Goal: Task Accomplishment & Management: Complete application form

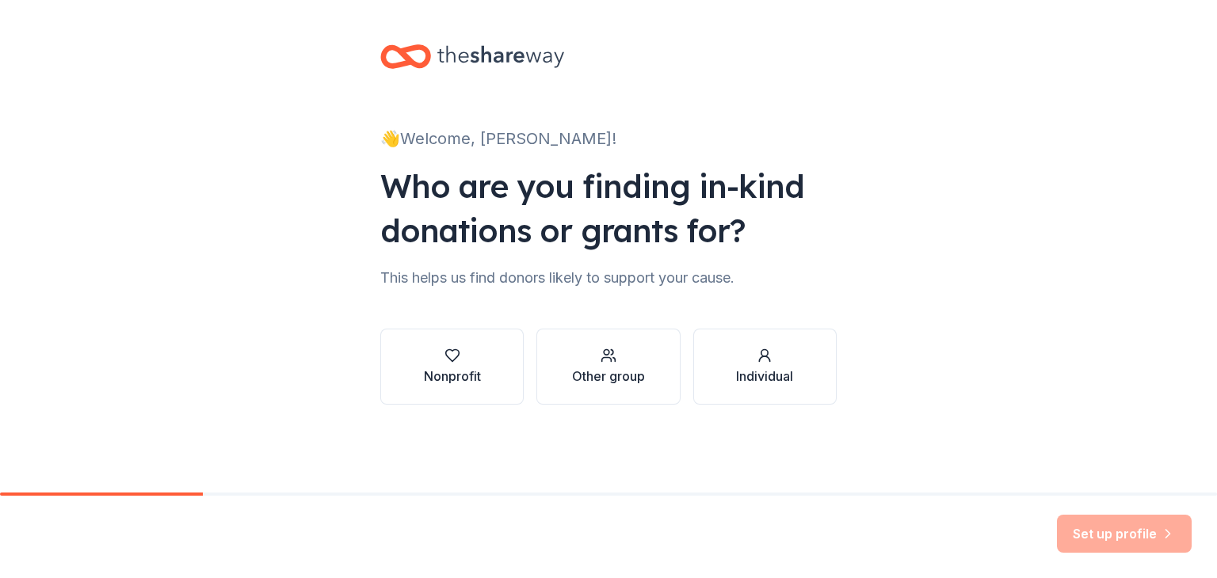
click at [1158, 121] on div "👋 Welcome, [PERSON_NAME]! Who are you finding in-kind donations or grants for? …" at bounding box center [608, 240] width 1217 height 481
click at [435, 365] on div "Nonprofit" at bounding box center [452, 367] width 57 height 38
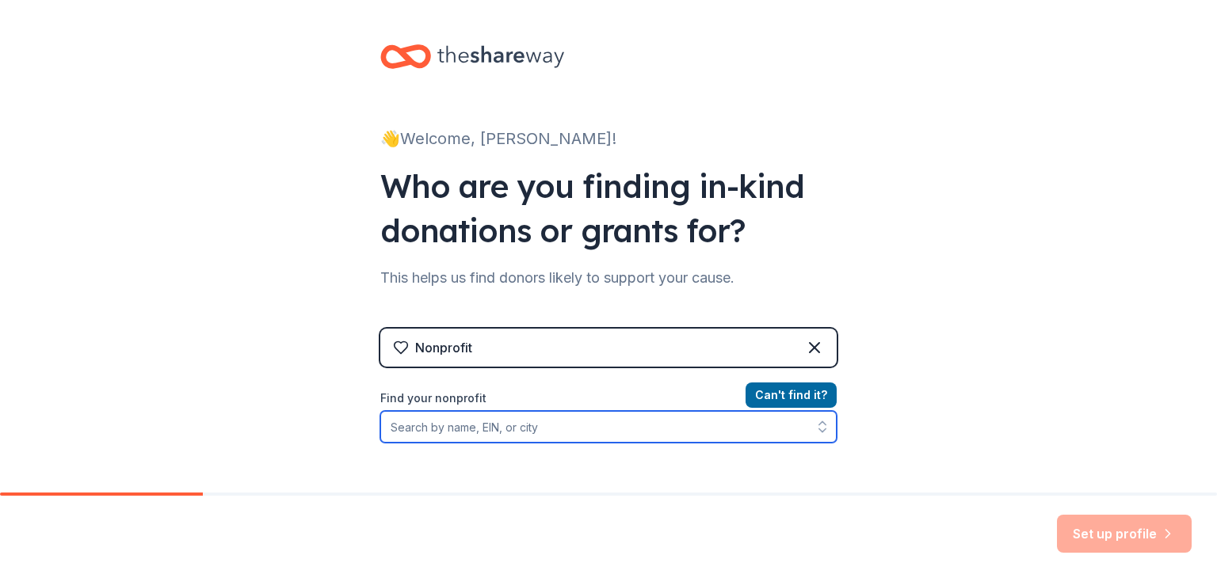
click at [611, 429] on input "Find your nonprofit" at bounding box center [608, 427] width 456 height 32
click at [421, 429] on input "Find your nonprofit" at bounding box center [608, 427] width 456 height 32
paste input "32090990758"
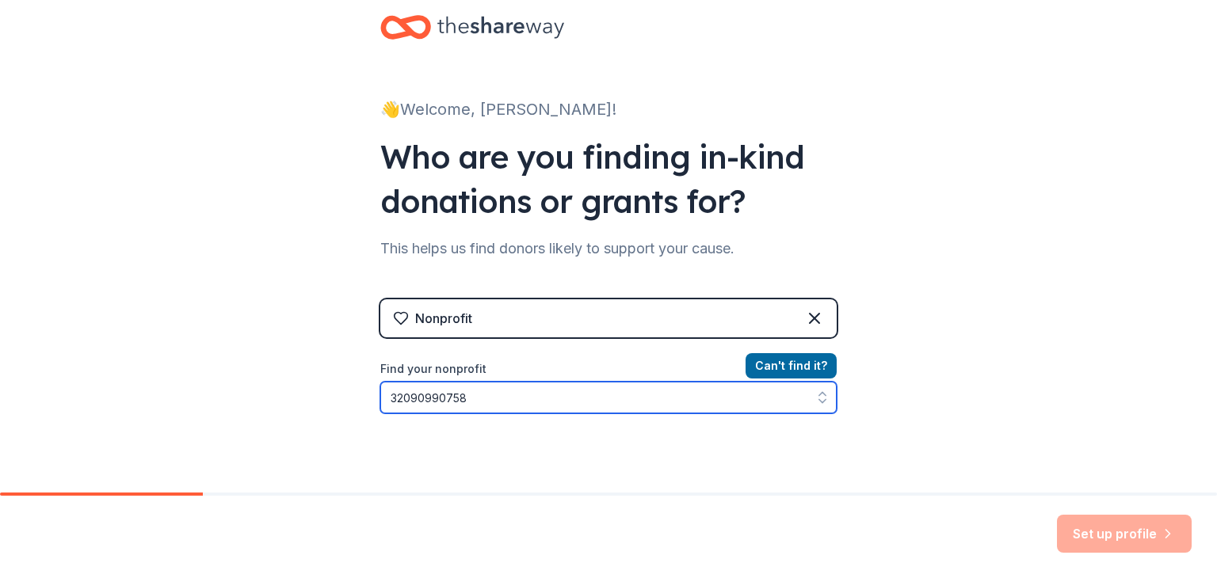
type input "32090990758"
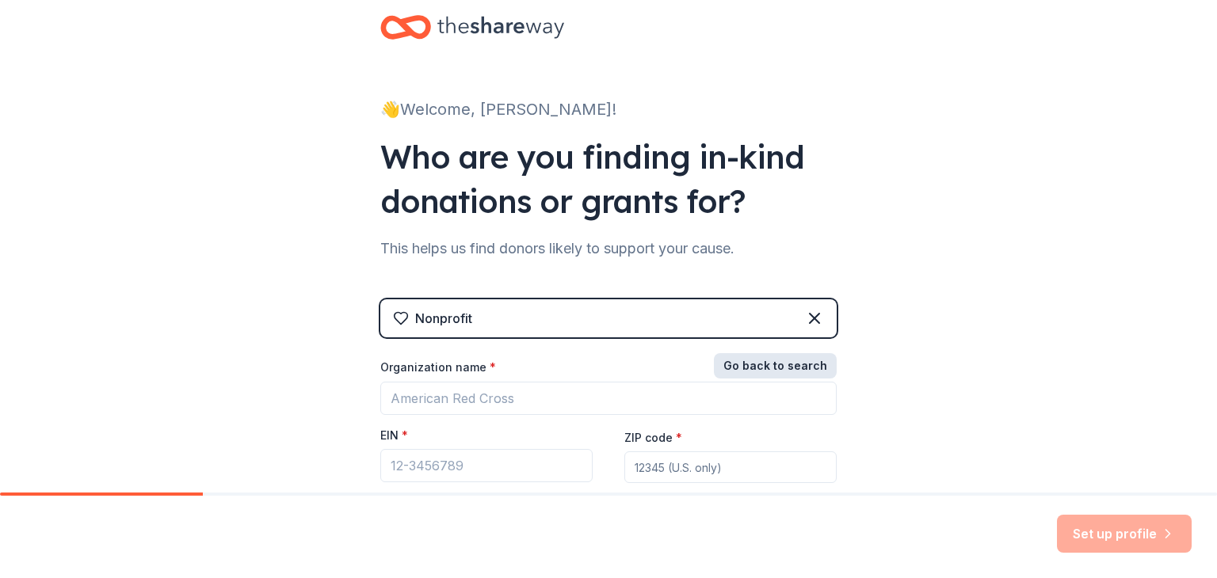
click at [758, 368] on button "Go back to search" at bounding box center [775, 365] width 123 height 25
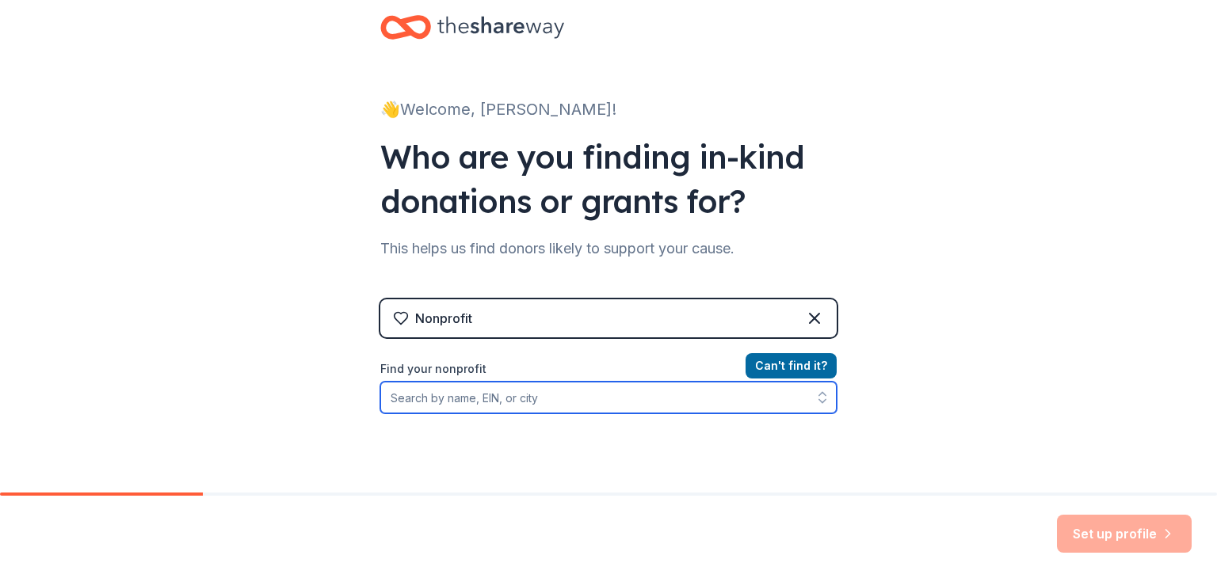
click at [416, 406] on input "Find your nonprofit" at bounding box center [608, 398] width 456 height 32
paste input "32090990758"
click at [470, 402] on input "32090990758" at bounding box center [608, 398] width 456 height 32
type input "320"
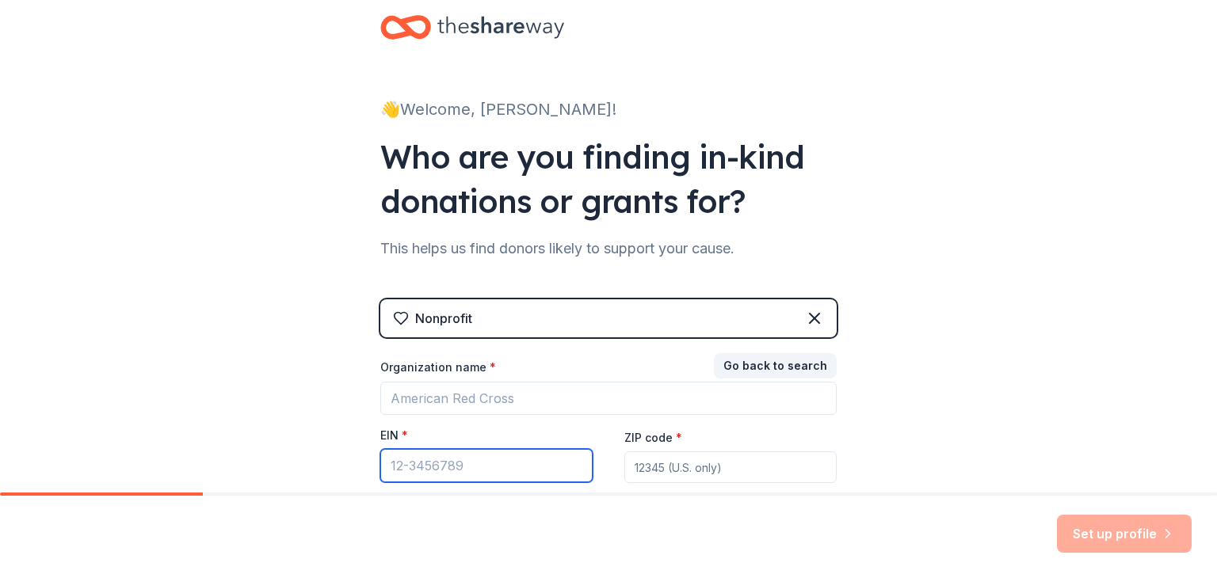
click at [412, 473] on input "EIN *" at bounding box center [486, 465] width 212 height 33
type input "74-1054403"
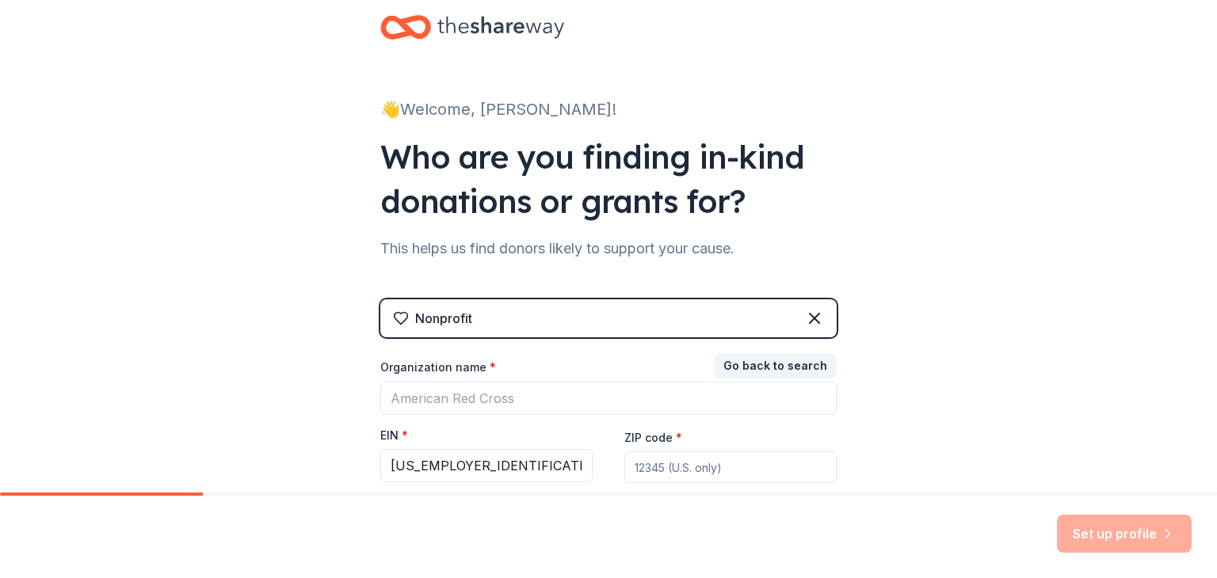
click at [722, 463] on input "ZIP code *" at bounding box center [730, 467] width 212 height 32
type input "75209"
click at [878, 463] on div "👋 Welcome, Latoria! Who are you finding in-kind donations or grants for? This h…" at bounding box center [608, 297] width 1217 height 652
click at [470, 470] on input "74-1054403" at bounding box center [486, 465] width 212 height 33
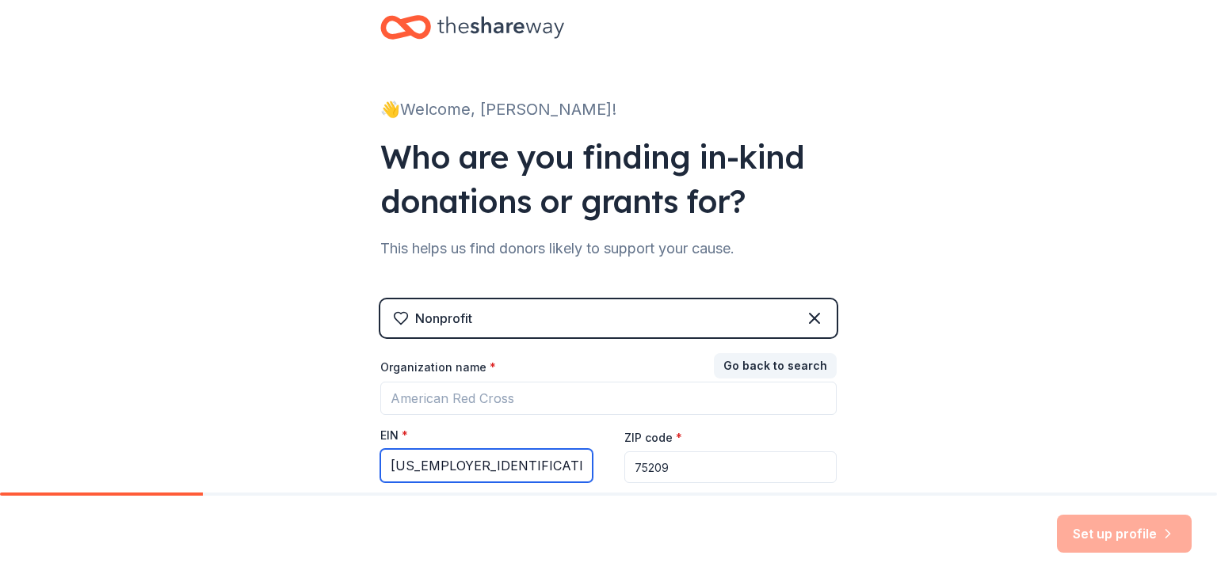
click at [470, 470] on input "74-1054403" at bounding box center [486, 465] width 212 height 33
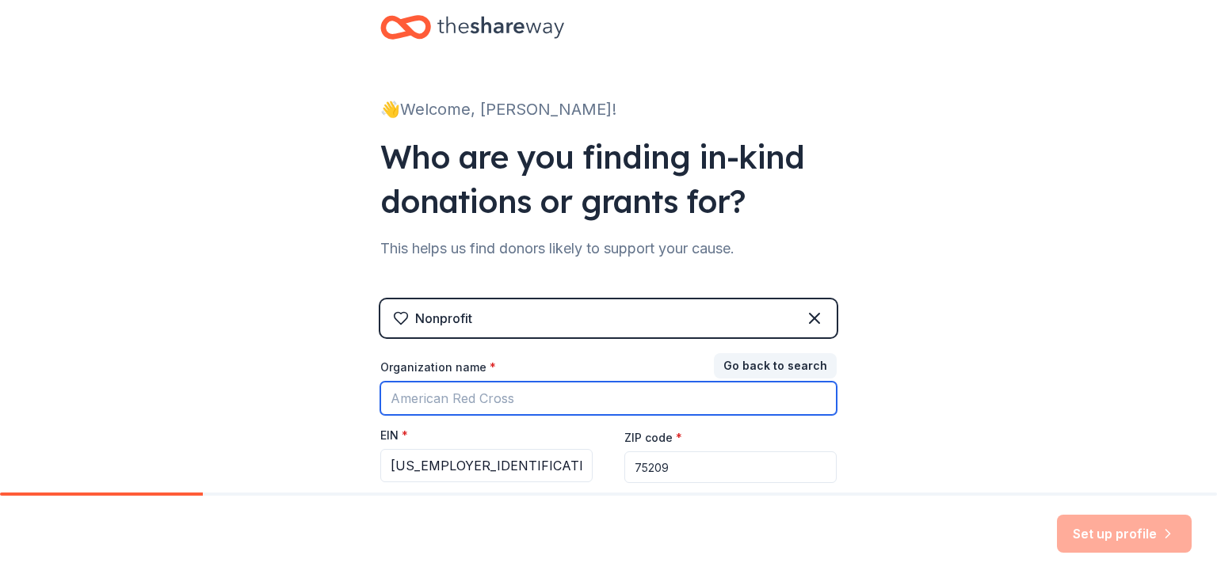
click at [415, 388] on input "Organization name *" at bounding box center [608, 398] width 456 height 33
paste input "74-1054403"
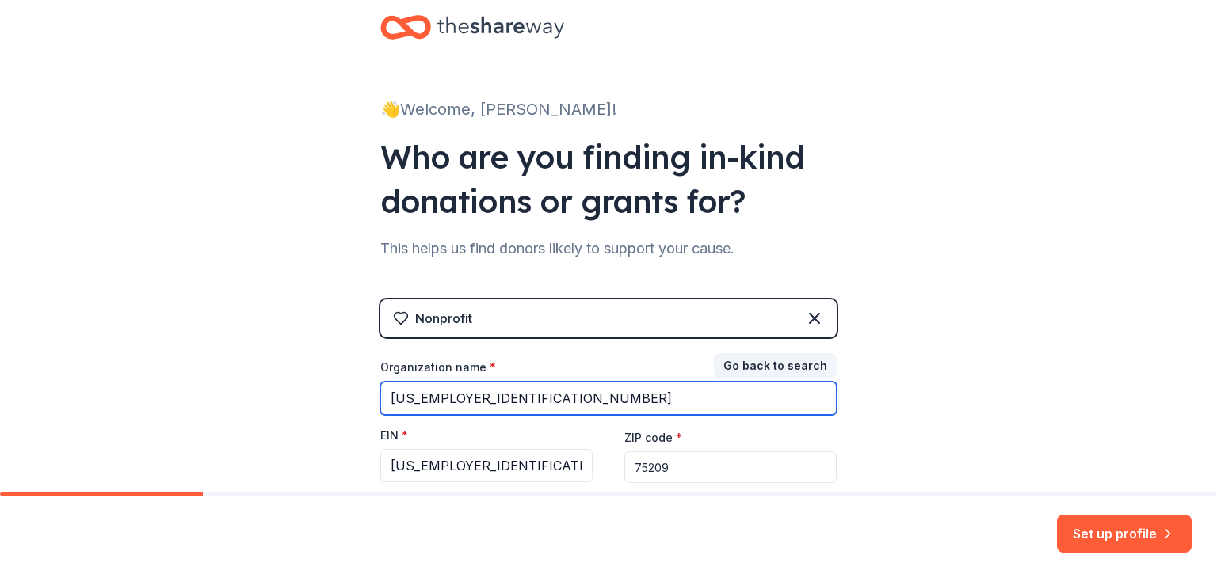
type input "74-1054403"
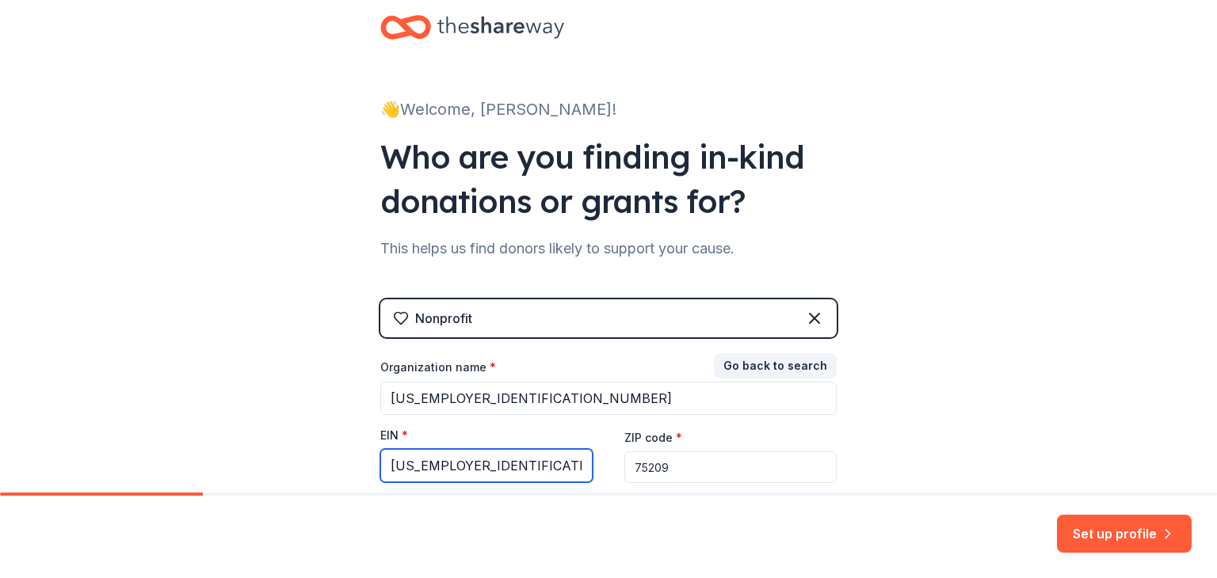
click at [481, 466] on input "74-1054403" at bounding box center [486, 465] width 212 height 33
type input "7"
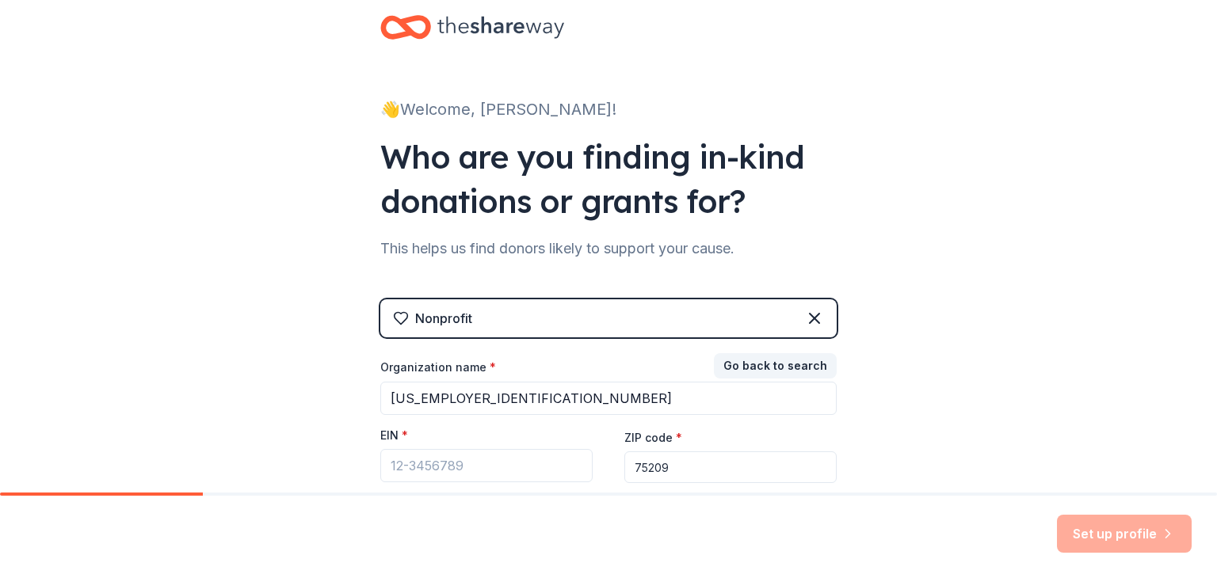
click at [664, 472] on input "75209" at bounding box center [730, 467] width 212 height 32
type input "7"
click at [255, 447] on div "👋 Welcome, Latoria! Who are you finding in-kind donations or grants for? This h…" at bounding box center [608, 297] width 1217 height 652
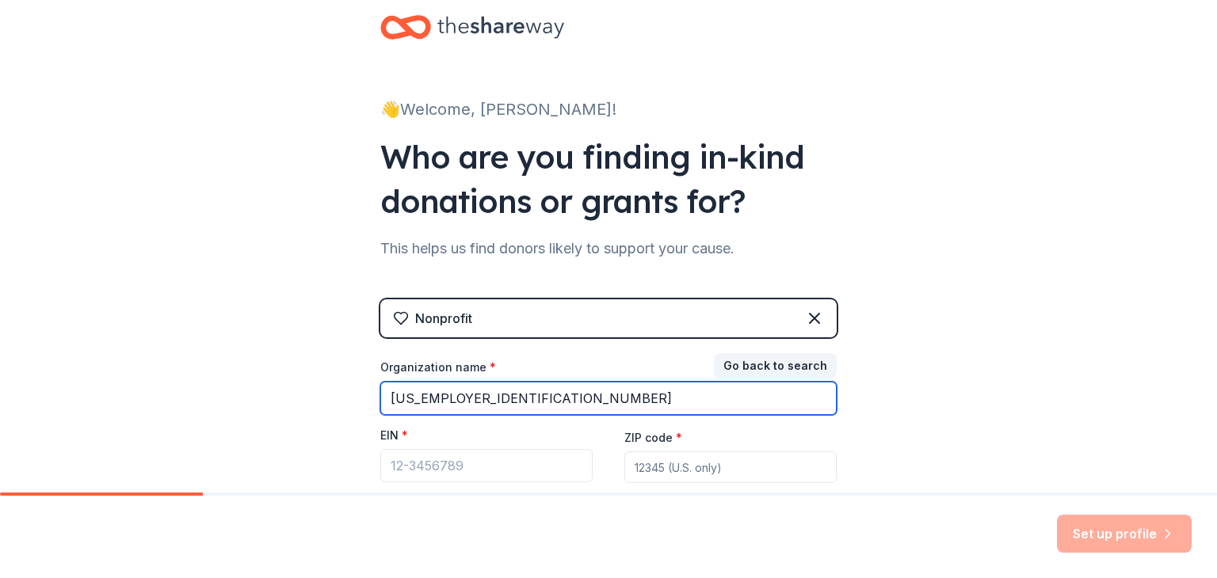
click at [690, 402] on input "74-1054403" at bounding box center [608, 398] width 456 height 33
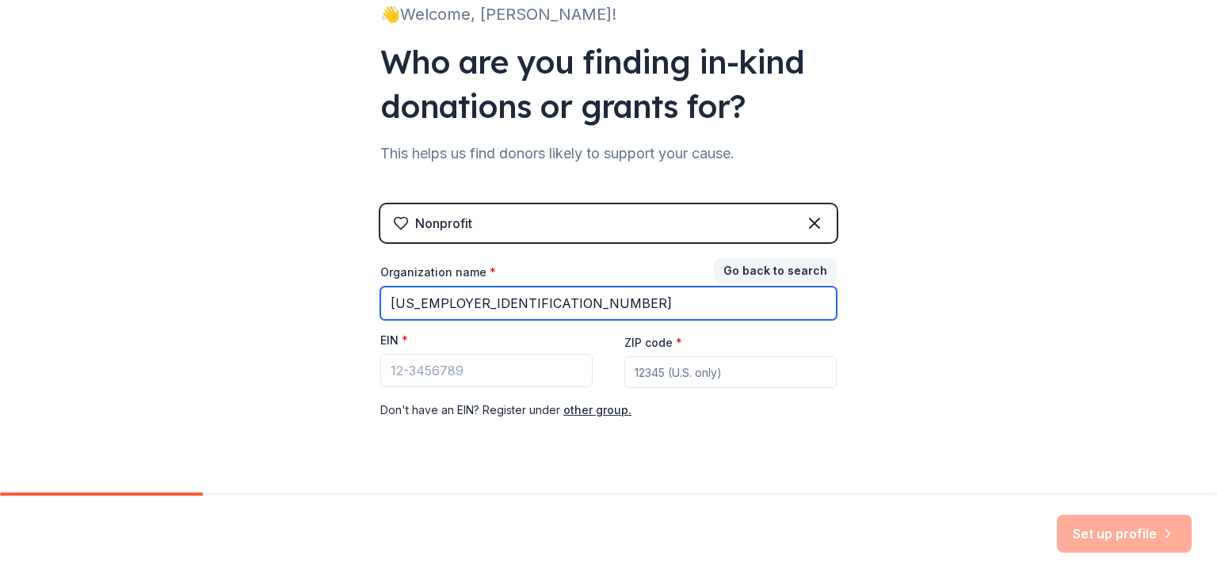
scroll to position [156, 0]
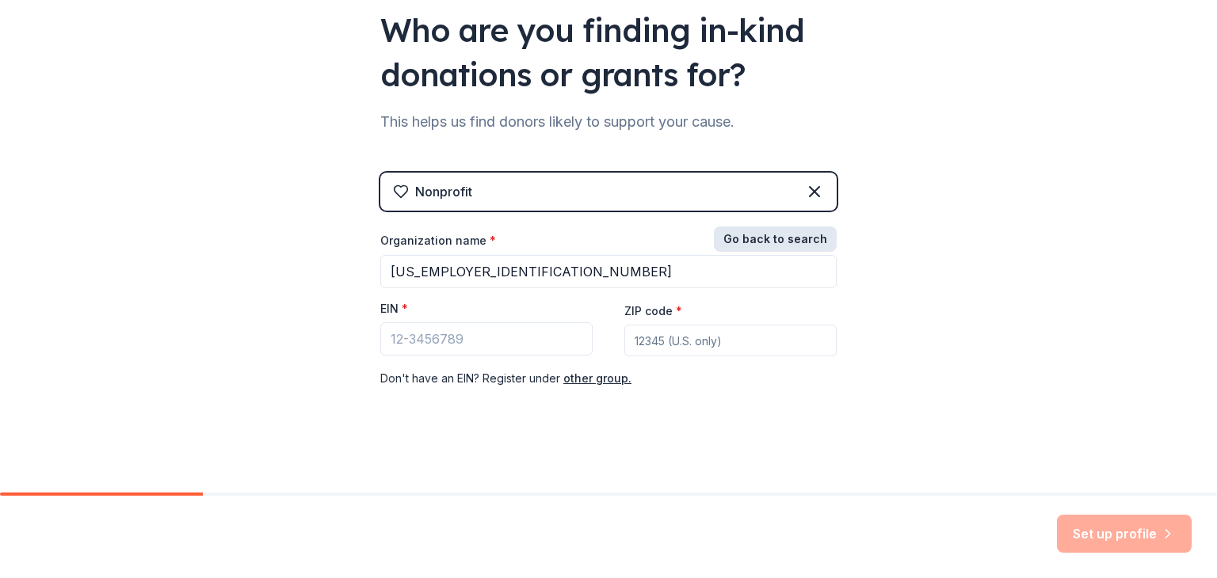
click at [750, 235] on button "Go back to search" at bounding box center [775, 239] width 123 height 25
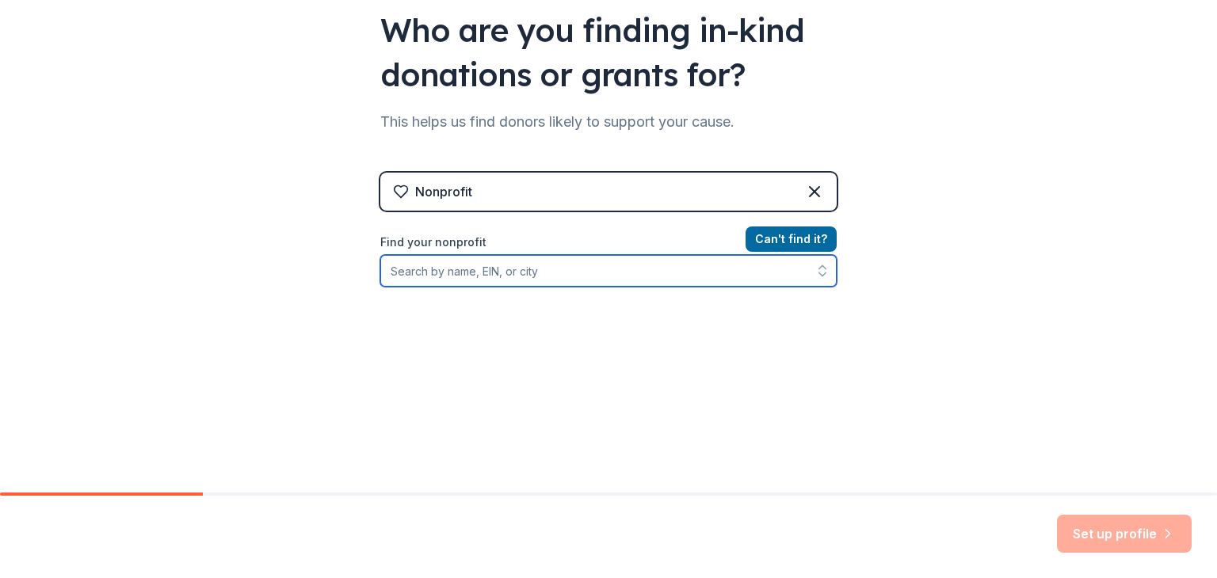
click at [529, 276] on input "Find your nonprofit" at bounding box center [608, 271] width 456 height 32
paste input "74-1054403"
type input "74-1054403"
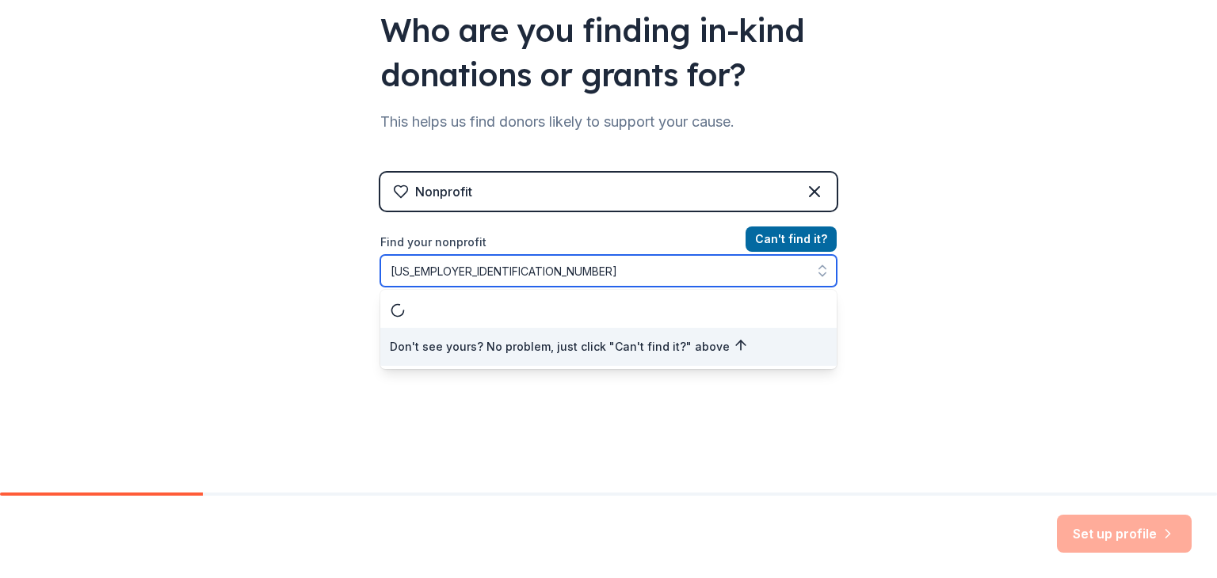
scroll to position [0, 0]
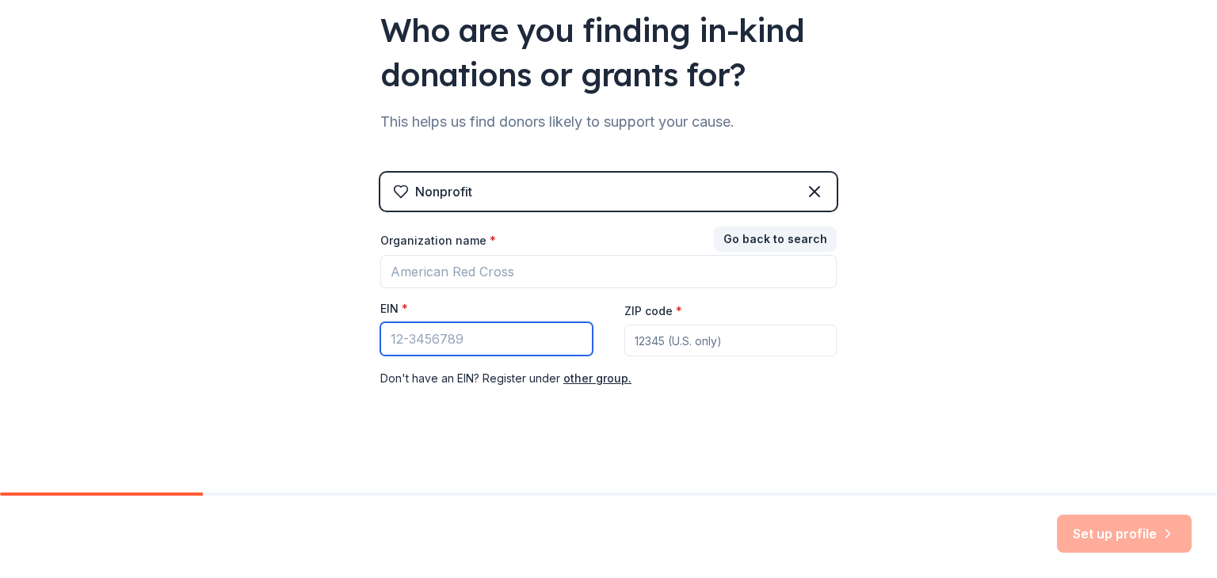
click at [412, 340] on input "EIN *" at bounding box center [486, 338] width 212 height 33
click at [455, 344] on input "75-255190" at bounding box center [486, 338] width 212 height 33
type input "75-255190"
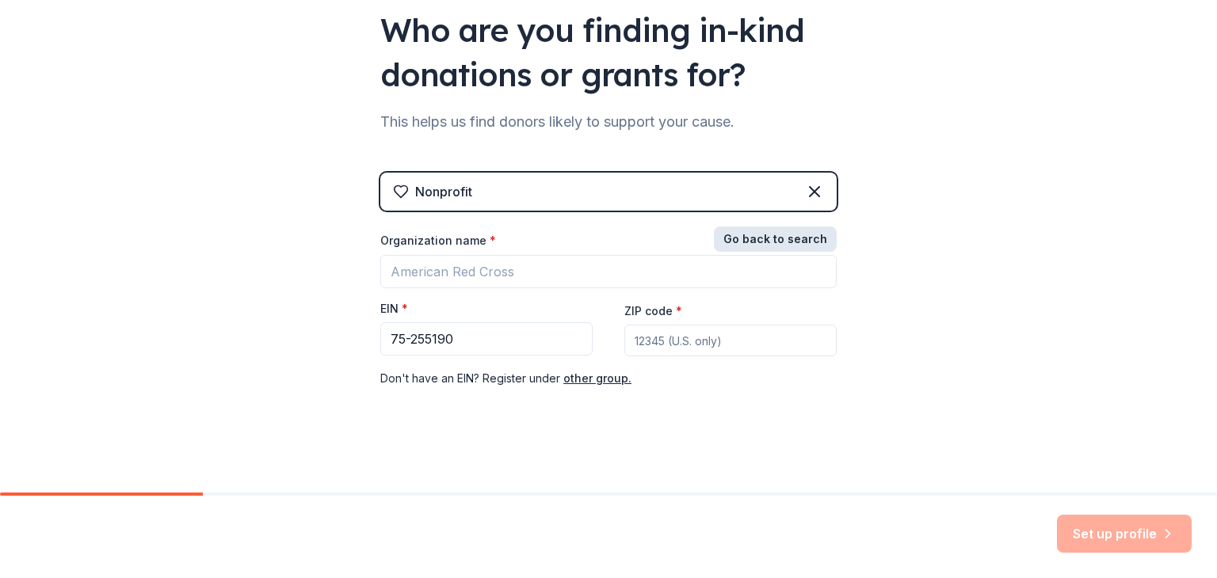
click at [729, 242] on button "Go back to search" at bounding box center [775, 239] width 123 height 25
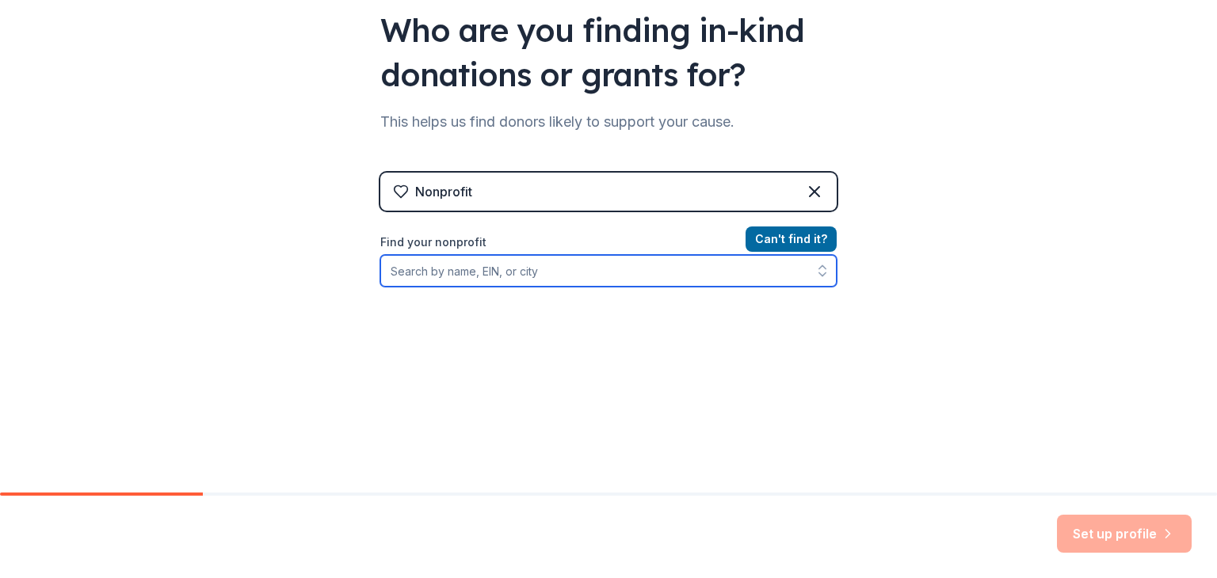
click at [594, 280] on input "Find your nonprofit" at bounding box center [608, 271] width 456 height 32
paste input "75-255190"
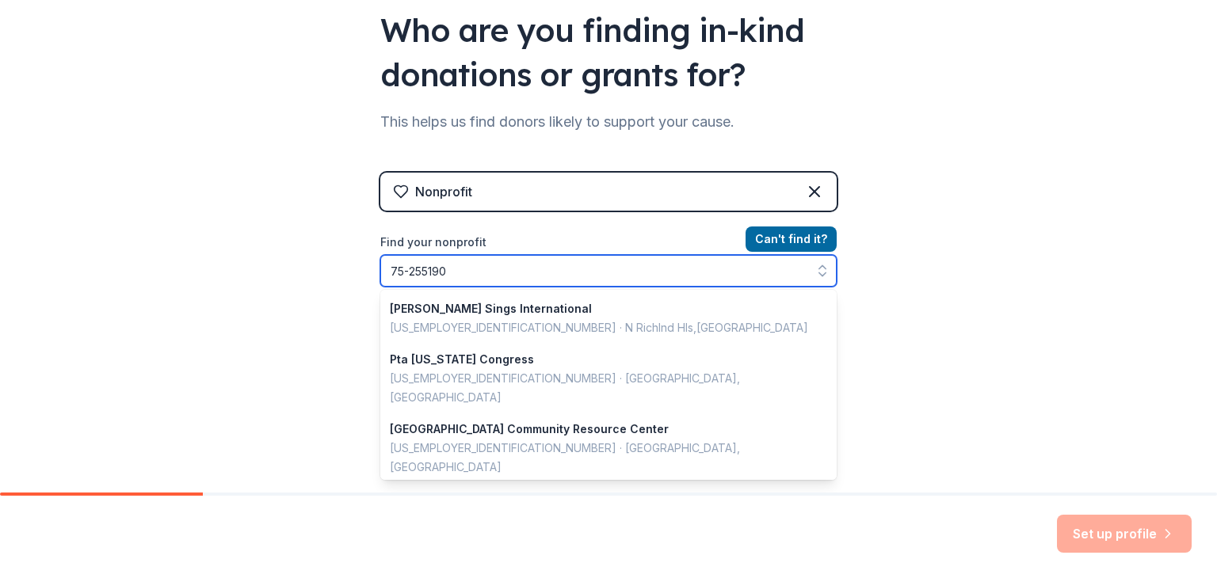
click at [404, 268] on input "75-255190" at bounding box center [608, 271] width 456 height 32
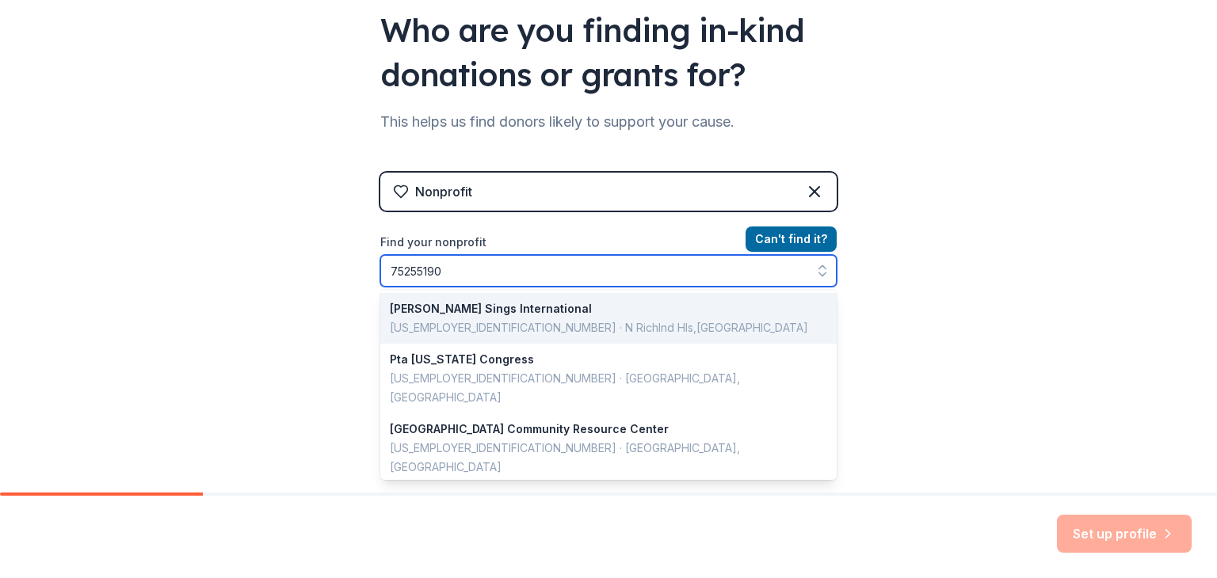
click at [430, 270] on input "75255190" at bounding box center [608, 271] width 456 height 32
type input "752551960"
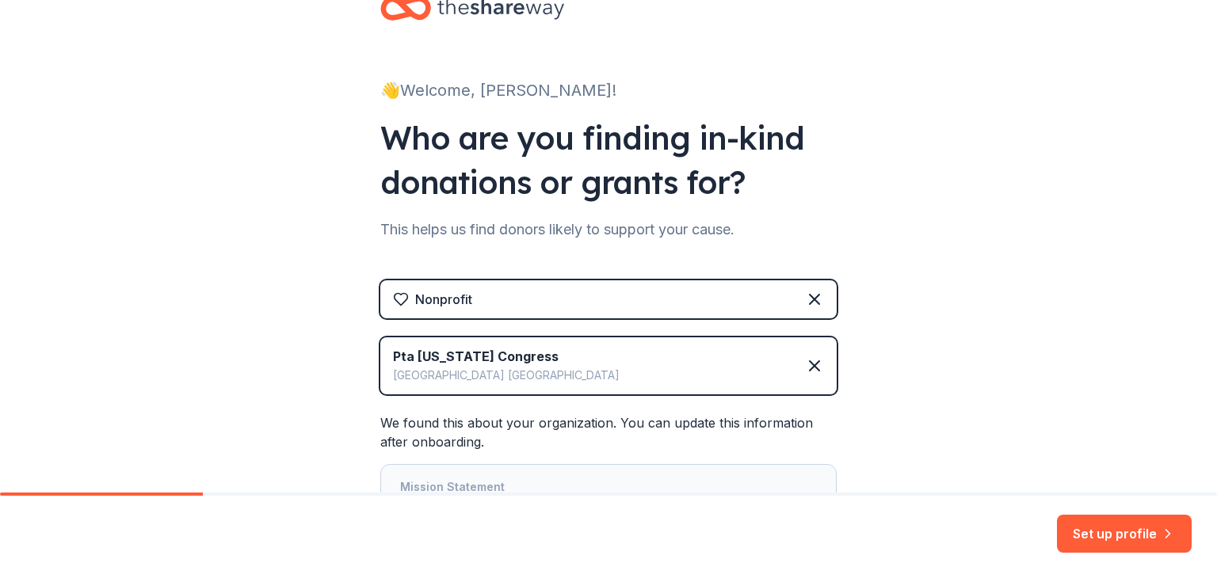
scroll to position [156, 0]
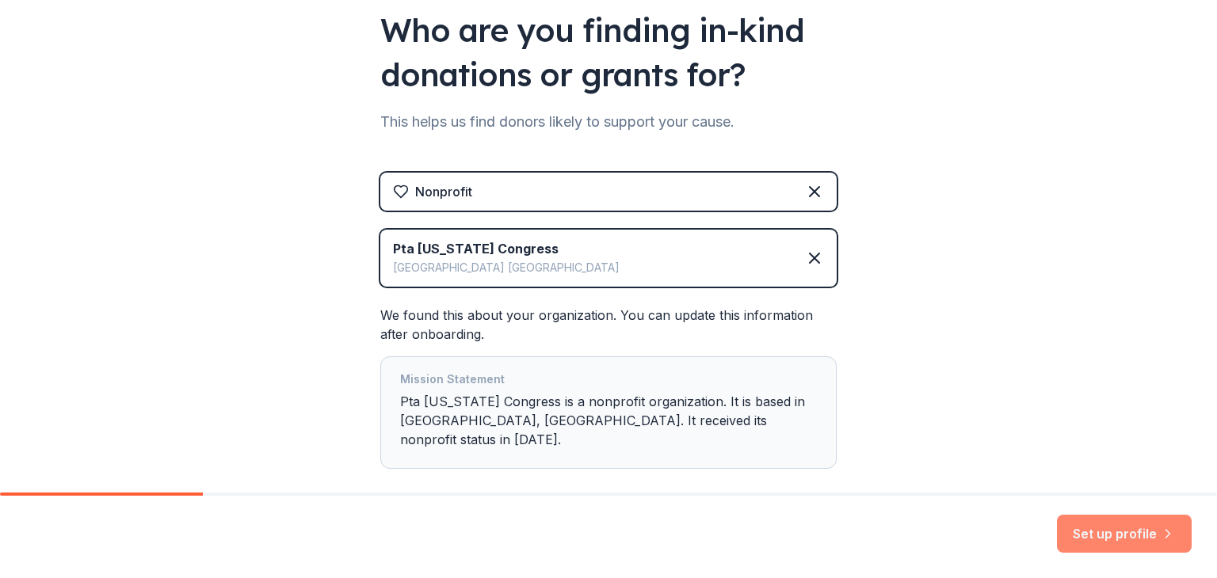
click at [1109, 537] on button "Set up profile" at bounding box center [1124, 534] width 135 height 38
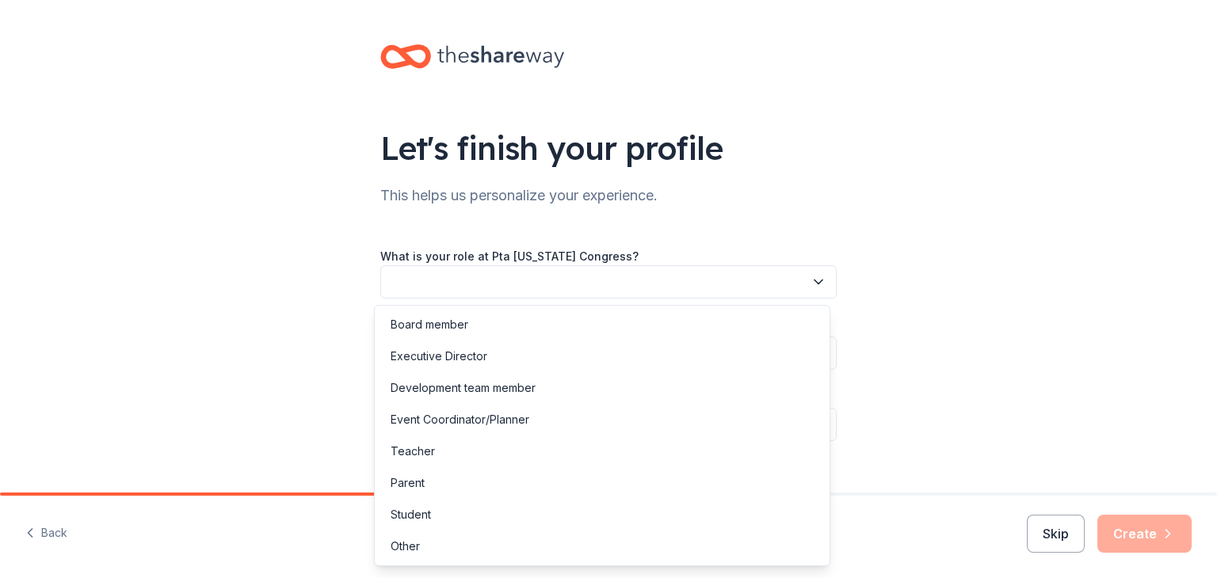
click at [474, 280] on button "button" at bounding box center [608, 281] width 456 height 33
click at [400, 482] on div "Parent" at bounding box center [407, 483] width 34 height 19
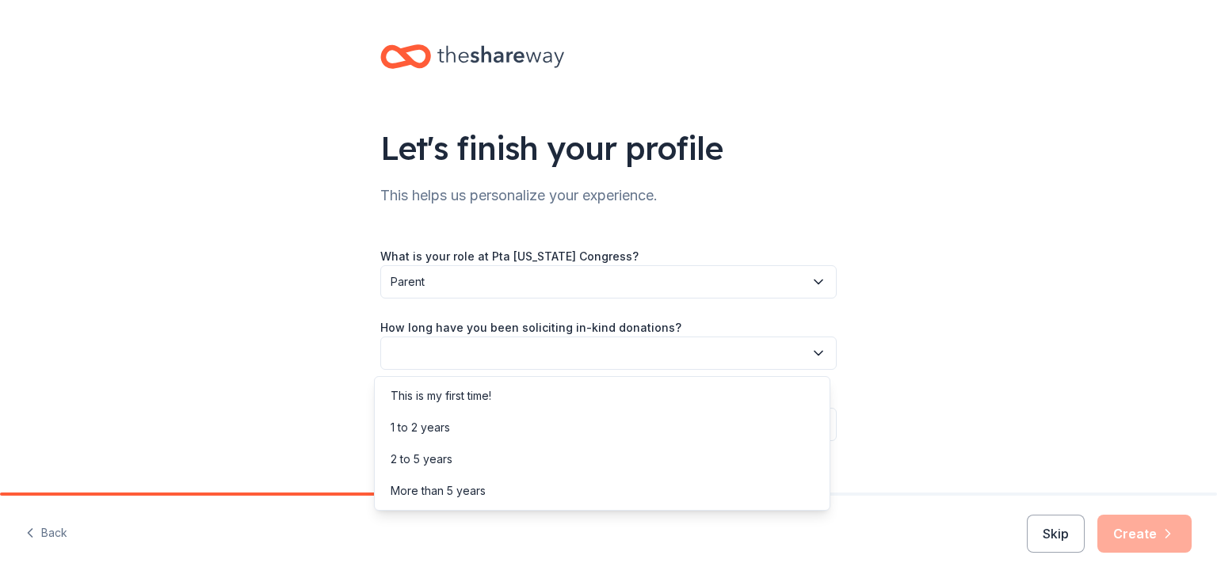
click at [409, 355] on button "button" at bounding box center [608, 353] width 456 height 33
click at [430, 399] on div "This is my first time!" at bounding box center [440, 396] width 101 height 19
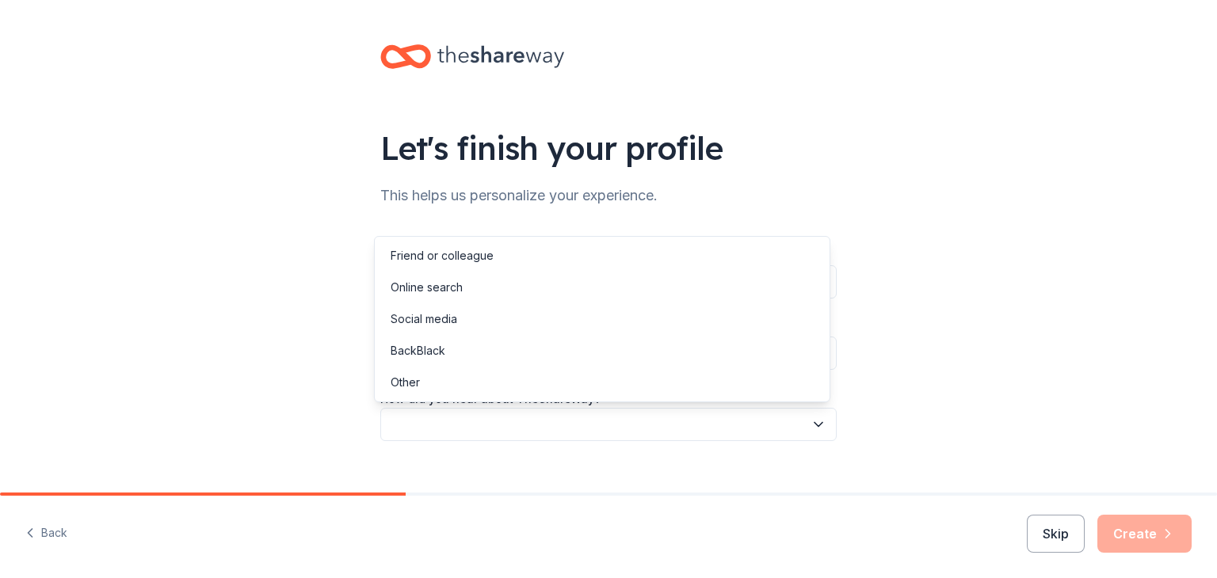
click at [444, 423] on button "button" at bounding box center [608, 424] width 456 height 33
click at [418, 246] on div "Friend or colleague" at bounding box center [441, 255] width 103 height 19
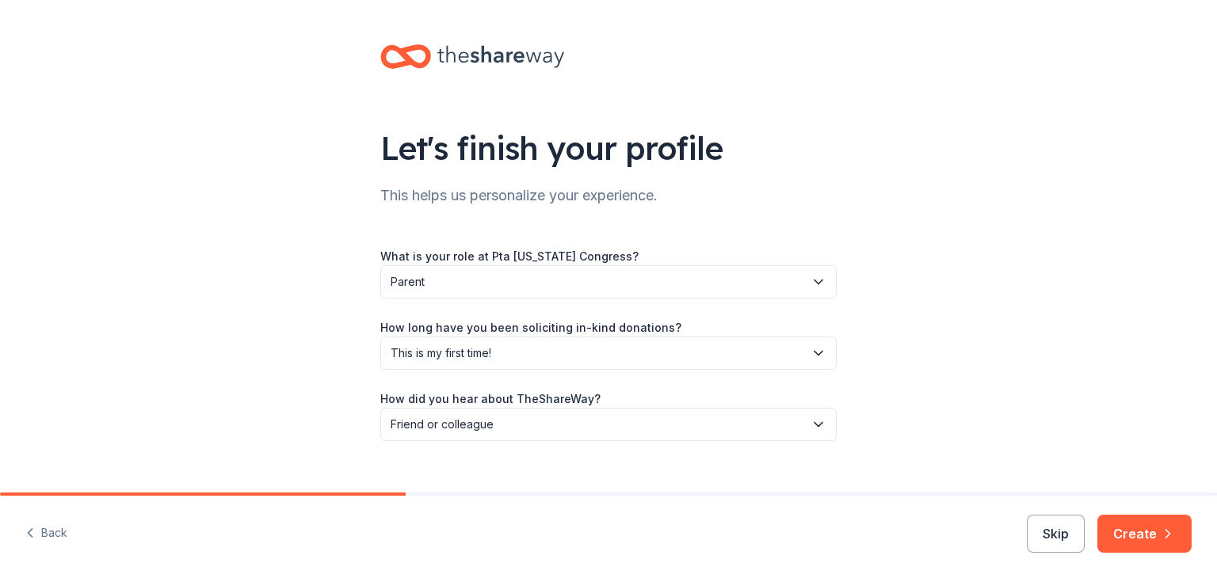
click at [330, 403] on div "Let's finish your profile This helps us personalize your experience. What is yo…" at bounding box center [608, 258] width 1217 height 517
click at [1129, 524] on button "Create" at bounding box center [1144, 534] width 94 height 38
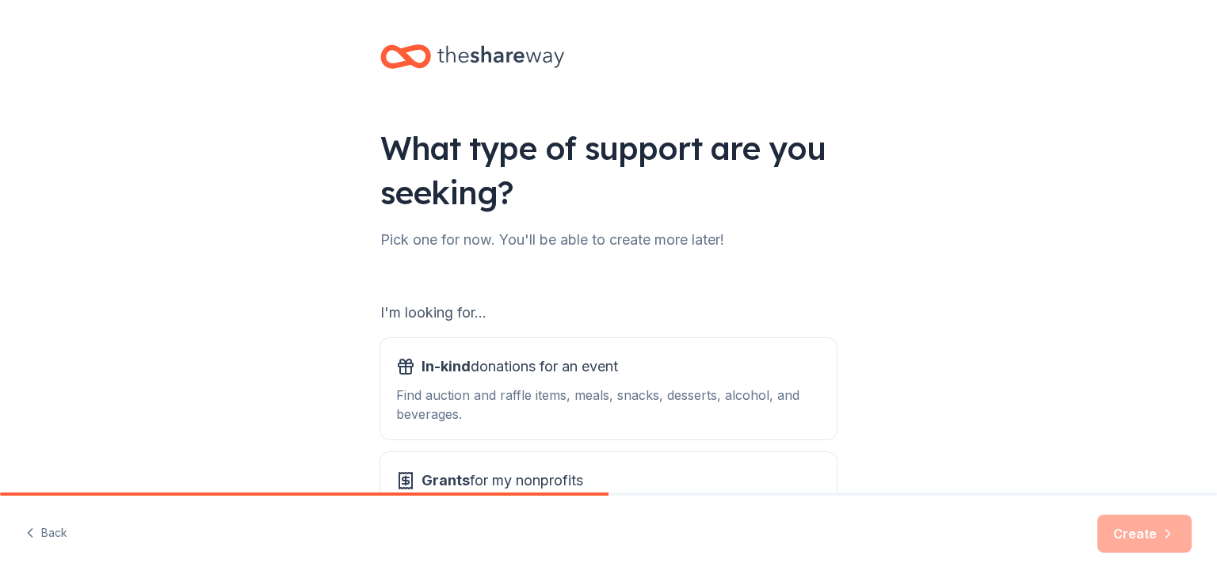
drag, startPoint x: 1216, startPoint y: 341, endPoint x: 1125, endPoint y: 413, distance: 116.1
click at [1125, 413] on div "What type of support are you seeking? Pick one for now. You'll be able to creat…" at bounding box center [608, 319] width 1217 height 639
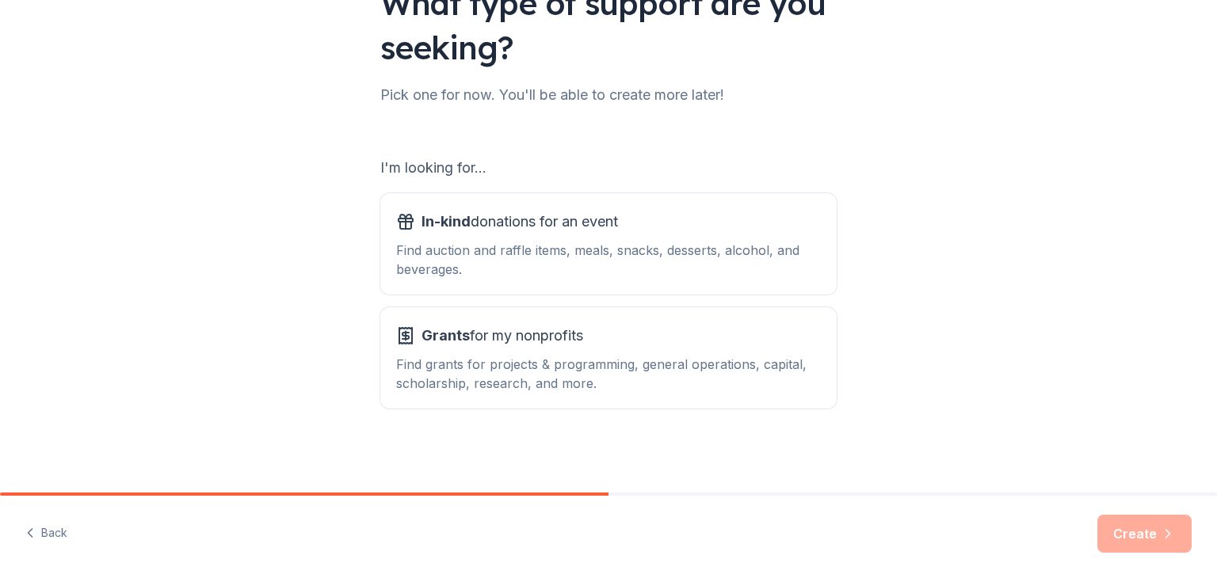
scroll to position [147, 0]
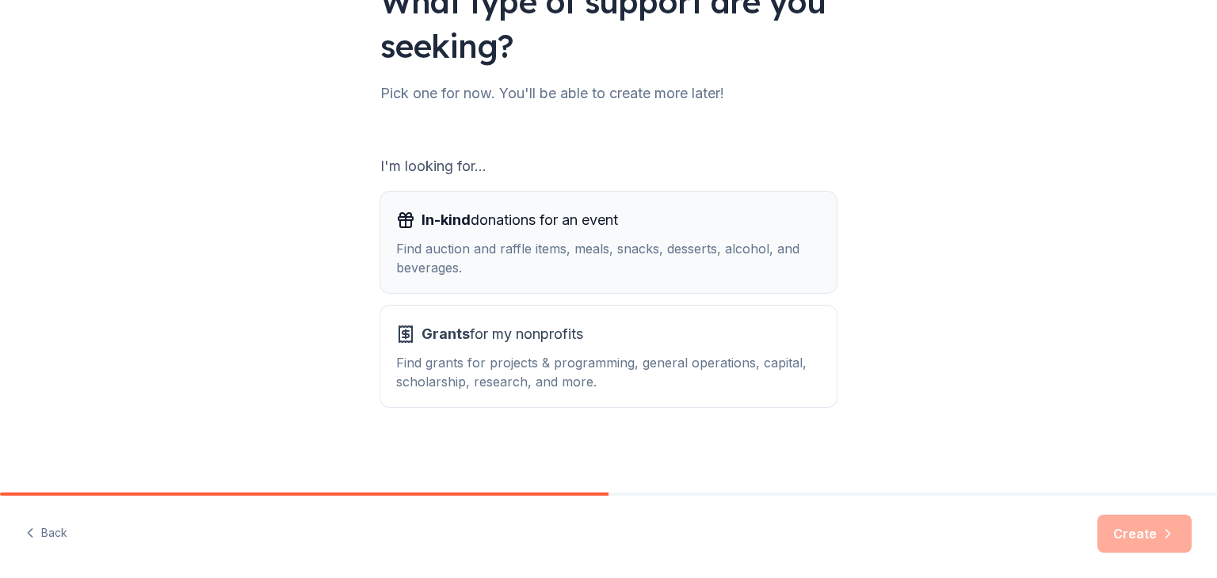
click at [447, 242] on div "Find auction and raffle items, meals, snacks, desserts, alcohol, and beverages." at bounding box center [608, 258] width 425 height 38
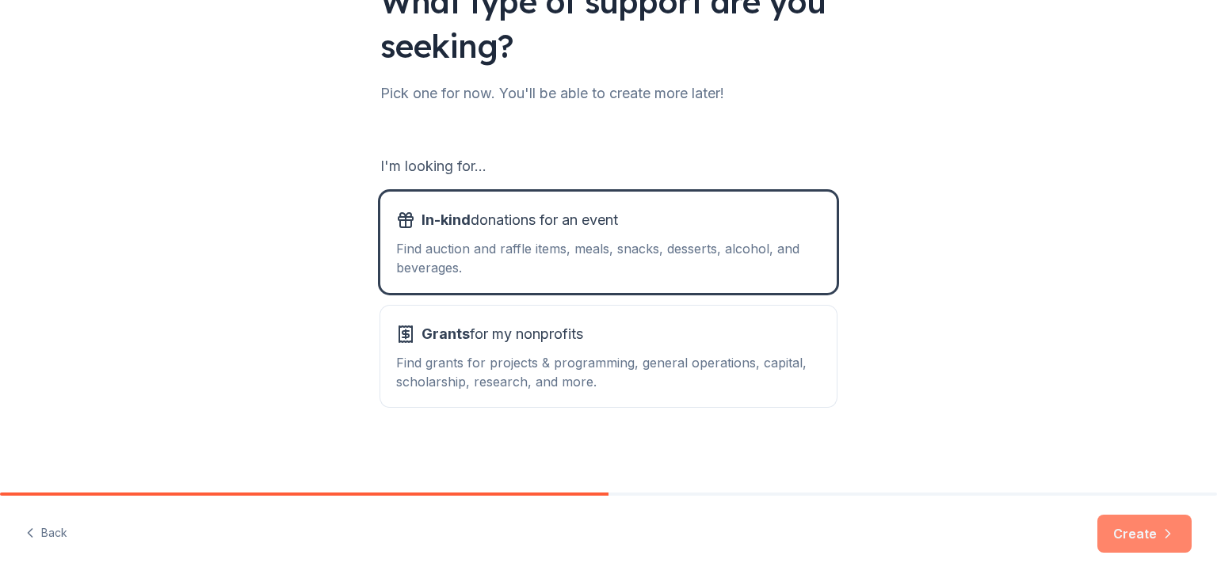
click at [1137, 539] on button "Create" at bounding box center [1144, 534] width 94 height 38
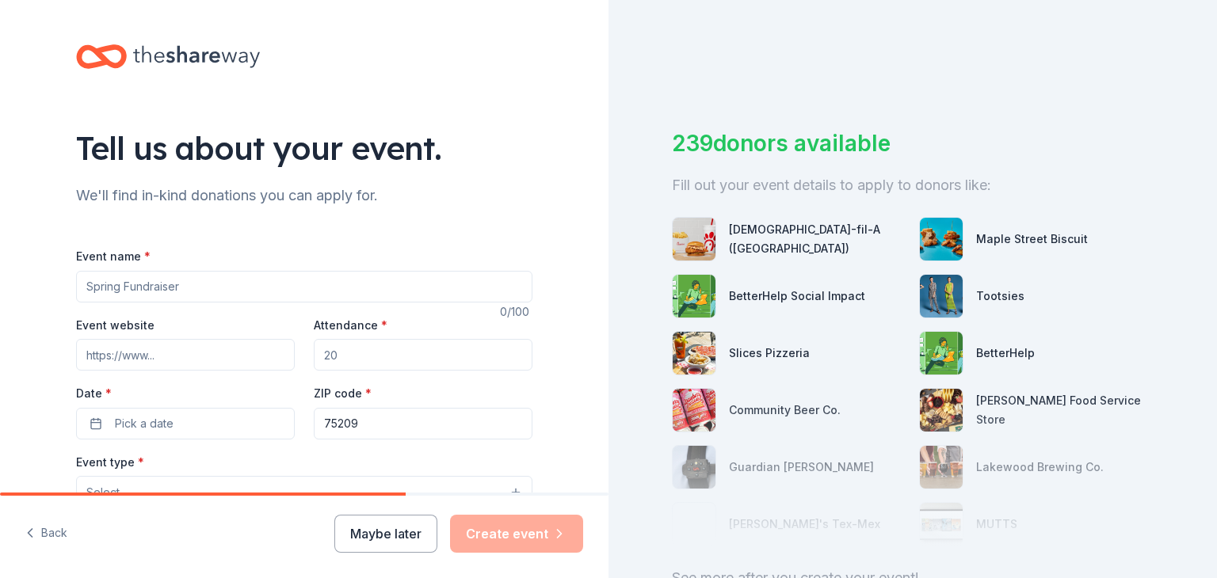
click at [86, 281] on input "Event name *" at bounding box center [304, 287] width 456 height 32
type input "P"
type input "Fall Carnival"
click at [354, 345] on input "Attendance *" at bounding box center [423, 355] width 219 height 32
type input "400"
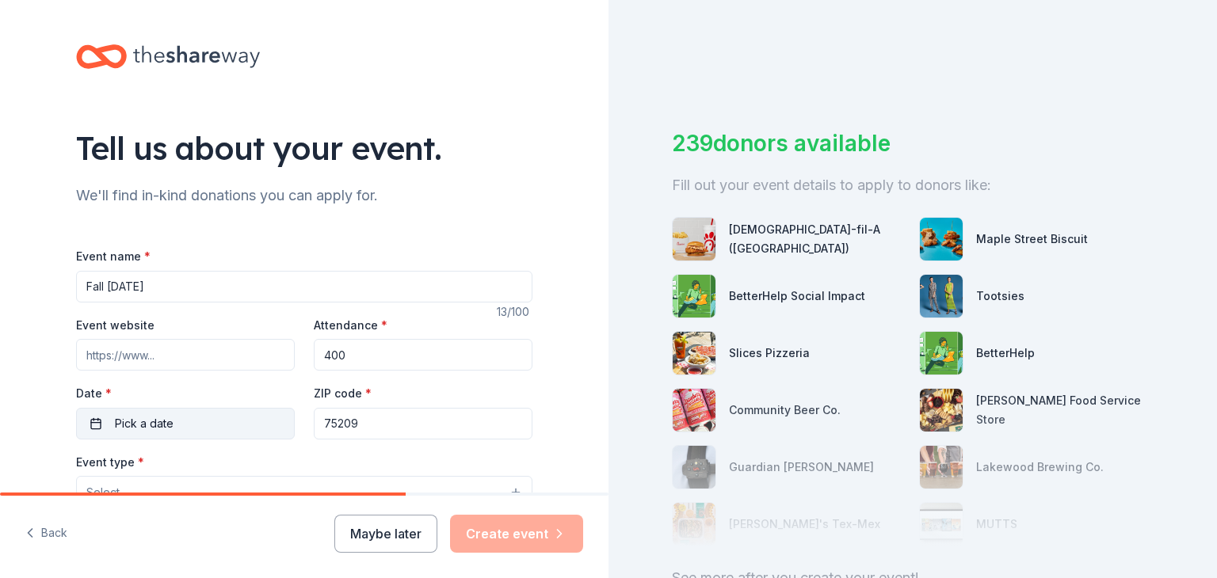
click at [192, 425] on button "Pick a date" at bounding box center [185, 424] width 219 height 32
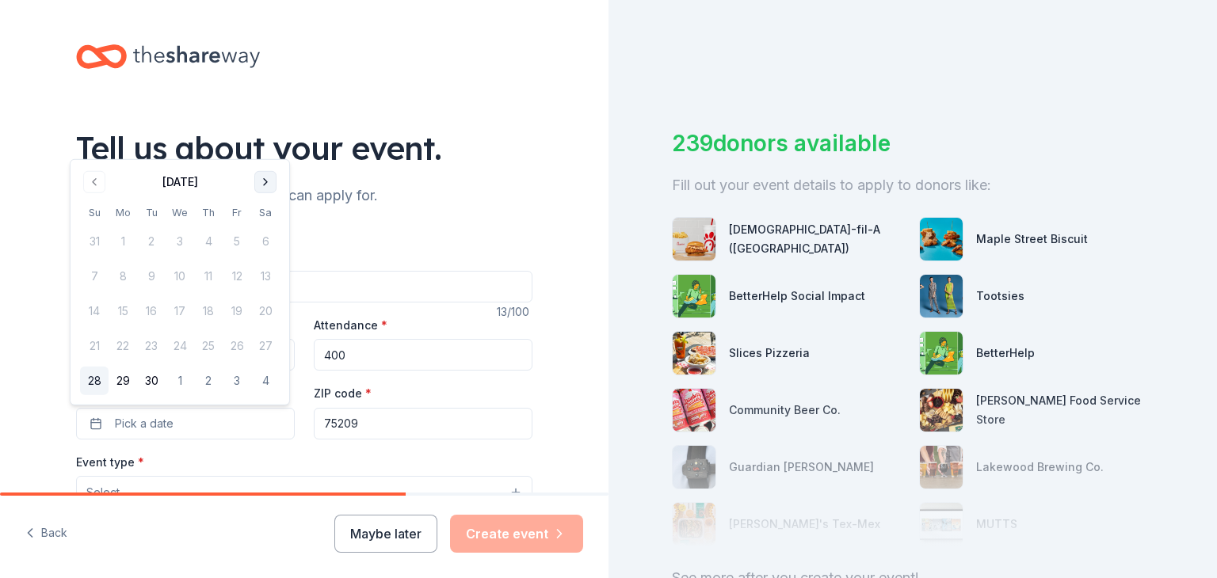
click at [268, 181] on button "Go to next month" at bounding box center [265, 182] width 22 height 22
click at [237, 350] on button "24" at bounding box center [237, 346] width 29 height 29
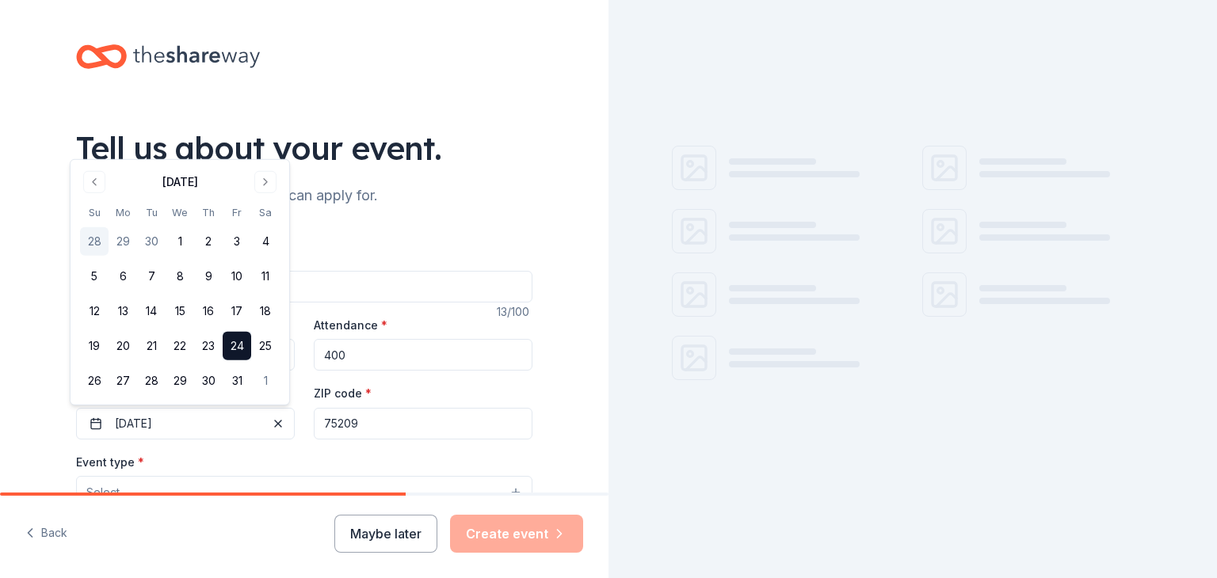
click at [307, 452] on div "Event type * Select" at bounding box center [304, 481] width 456 height 58
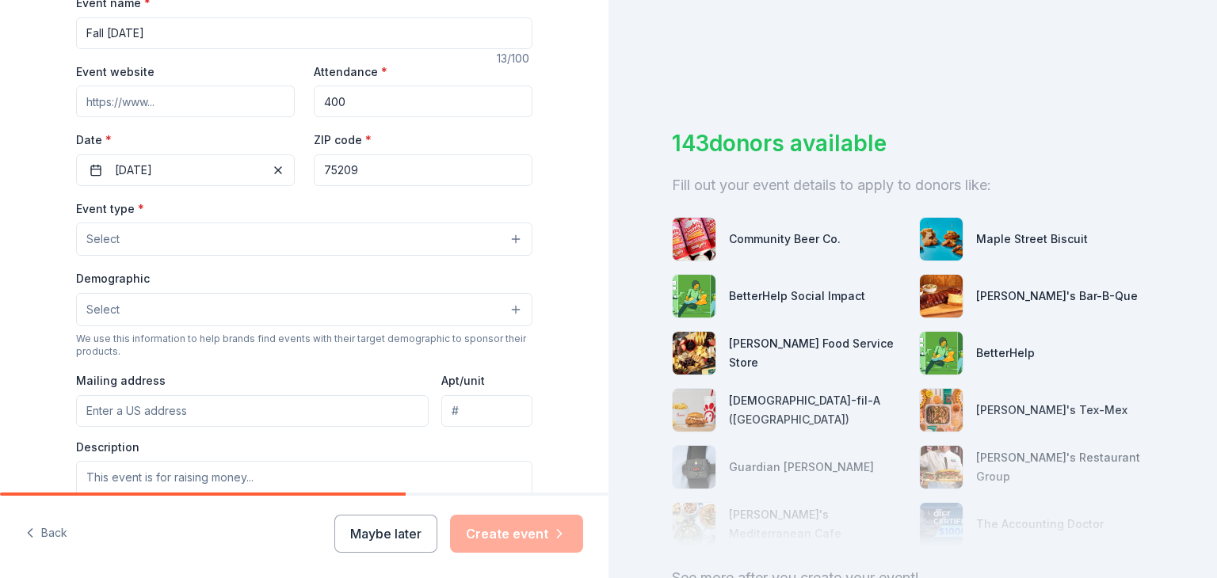
scroll to position [285, 0]
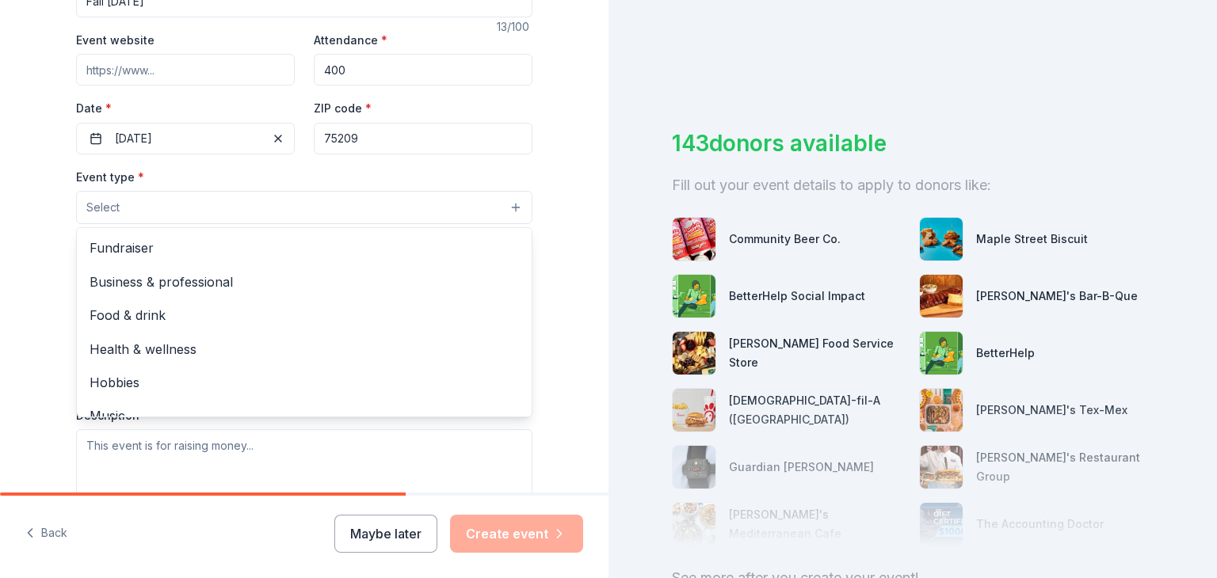
click at [302, 213] on button "Select" at bounding box center [304, 207] width 456 height 33
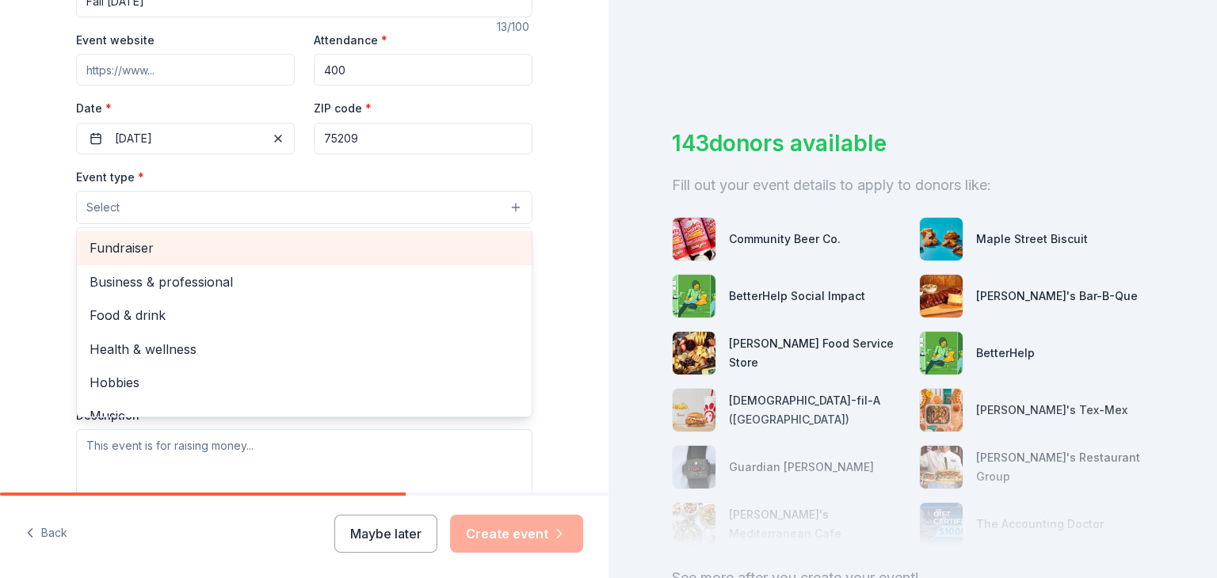
click at [266, 249] on span "Fundraiser" at bounding box center [303, 248] width 429 height 21
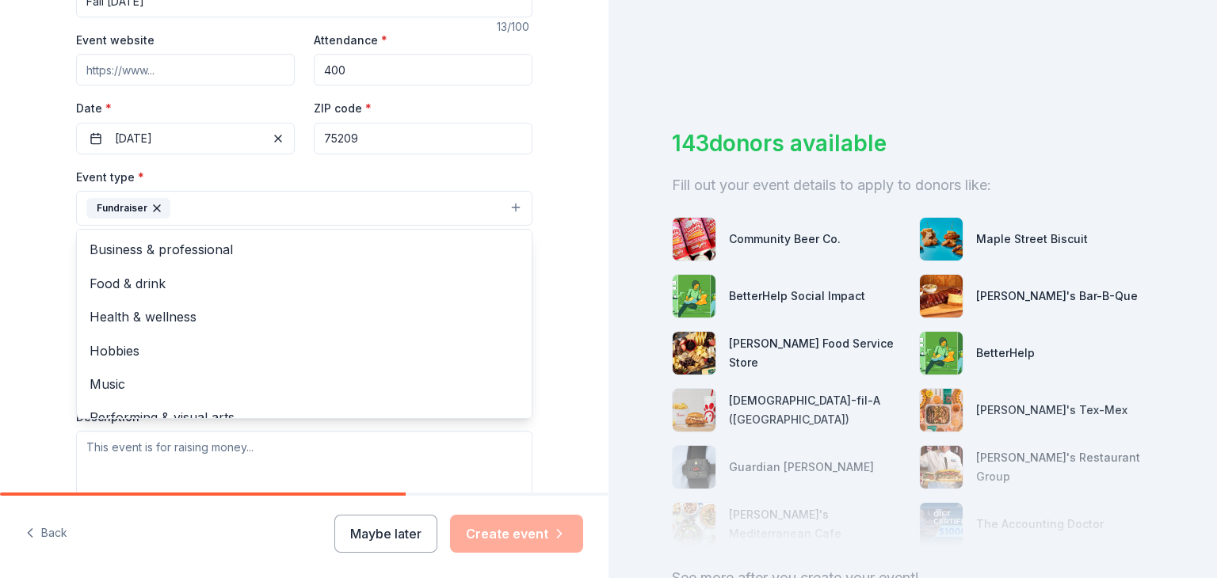
click at [67, 246] on div "Tell us about your event. We'll find in-kind donations you can apply for. Event…" at bounding box center [304, 243] width 507 height 1056
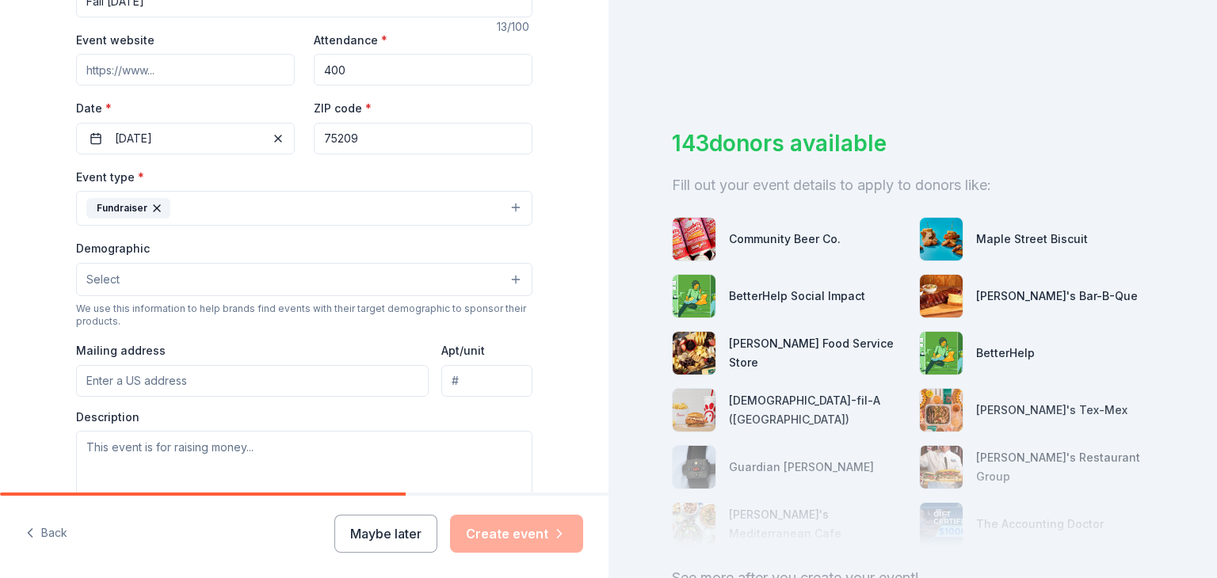
click at [117, 284] on button "Select" at bounding box center [304, 279] width 456 height 33
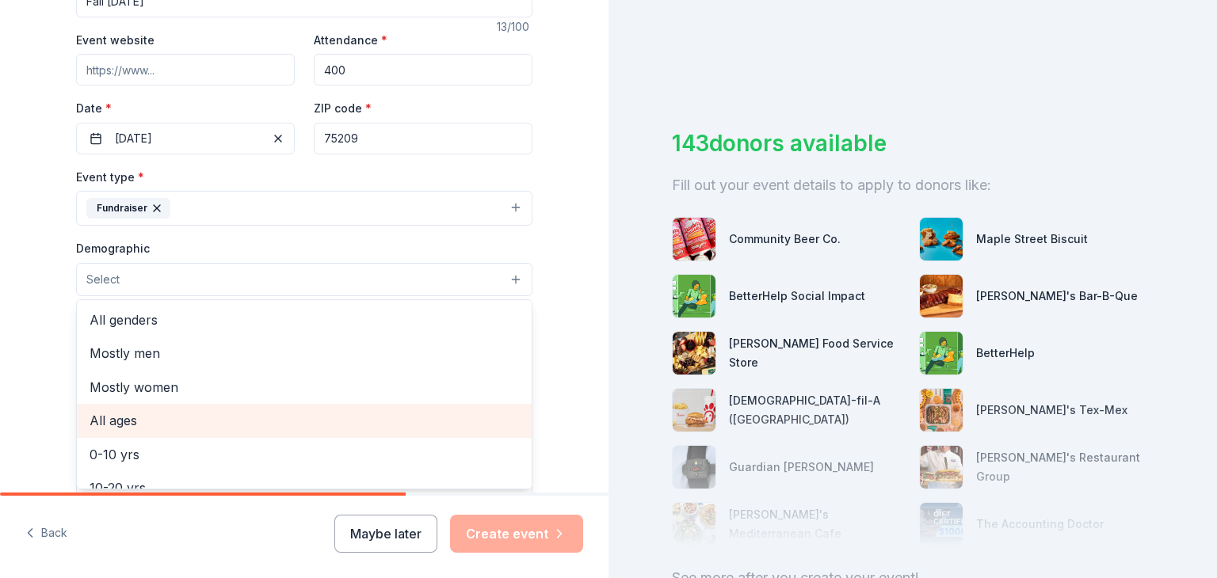
click at [136, 427] on span "All ages" at bounding box center [303, 420] width 429 height 21
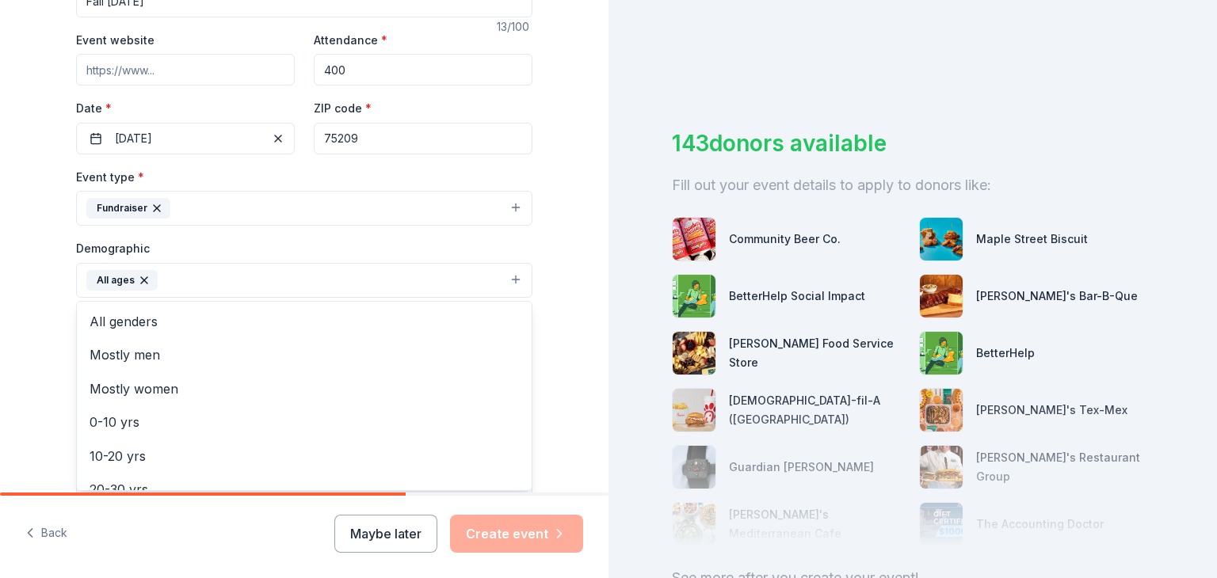
click at [40, 352] on div "Tell us about your event. We'll find in-kind donations you can apply for. Event…" at bounding box center [304, 243] width 608 height 1057
click at [200, 279] on button "All ages" at bounding box center [304, 280] width 456 height 35
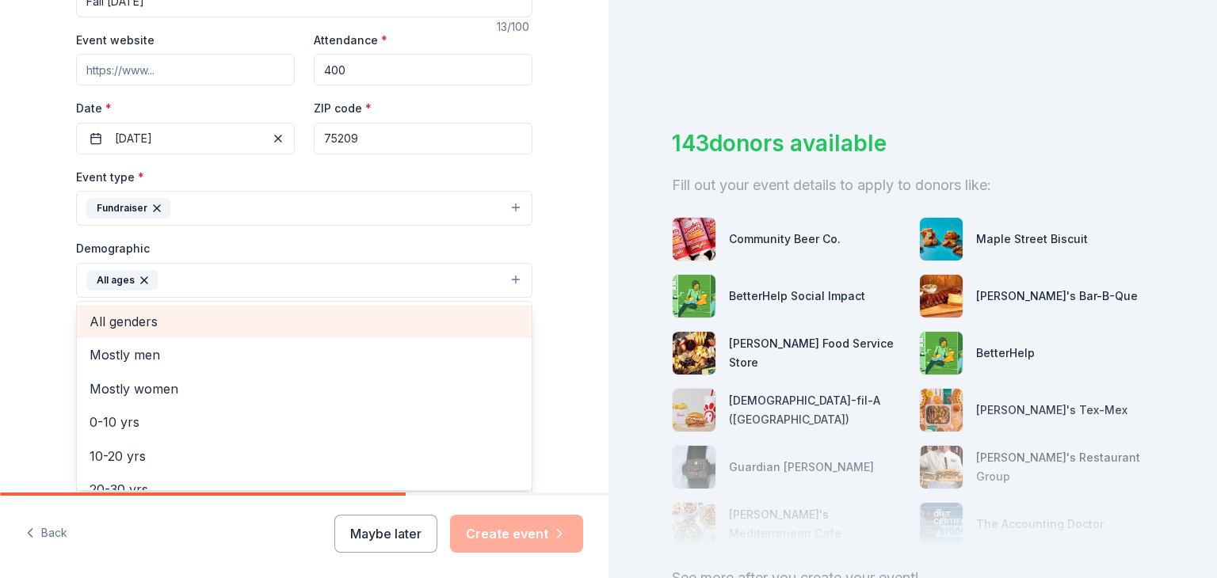
click at [167, 322] on span "All genders" at bounding box center [303, 321] width 429 height 21
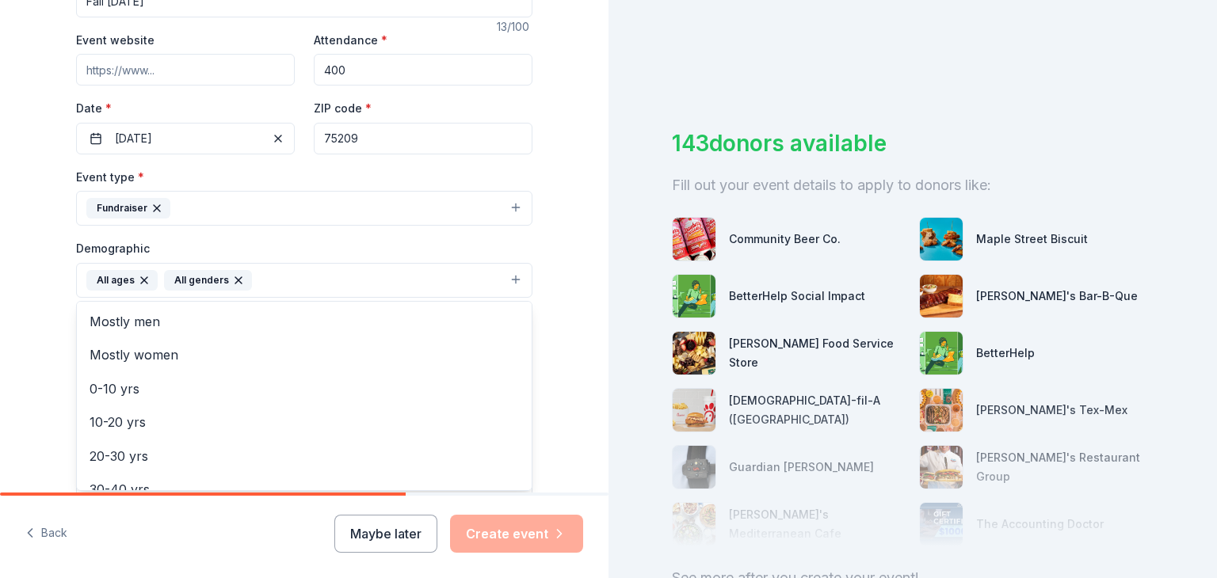
click at [53, 406] on div "Tell us about your event. We'll find in-kind donations you can apply for. Event…" at bounding box center [304, 243] width 507 height 1057
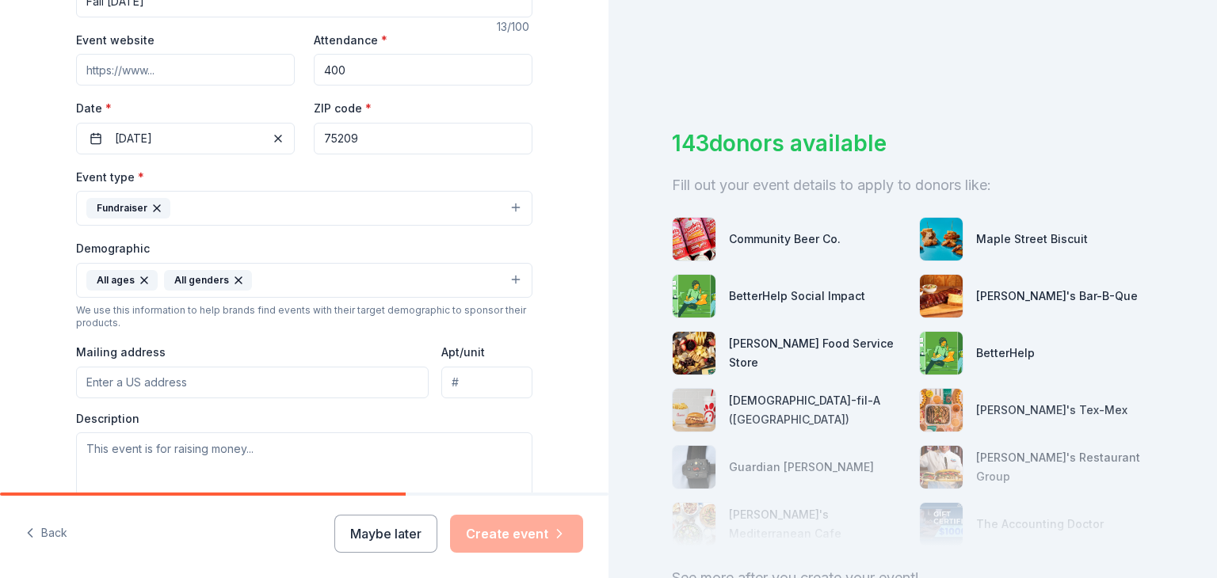
click at [181, 379] on input "Mailing address" at bounding box center [252, 383] width 352 height 32
type input "7"
type input "6711 Victoria Avenue, Dallas, TX, 75209"
click at [236, 451] on textarea at bounding box center [304, 467] width 456 height 71
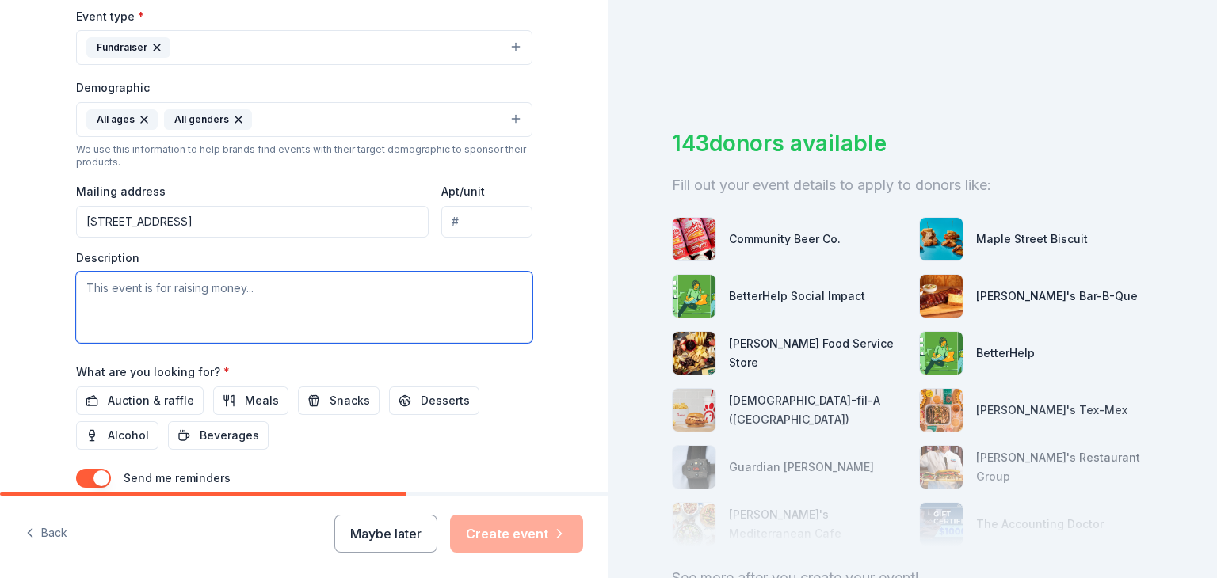
scroll to position [455, 0]
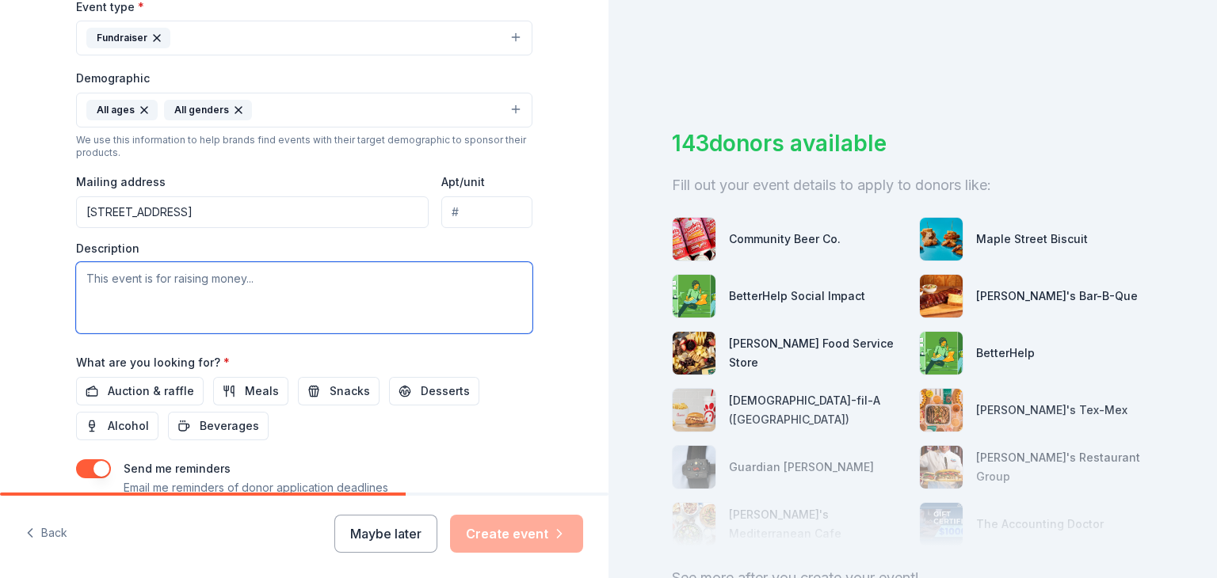
click at [226, 314] on textarea at bounding box center [304, 297] width 456 height 71
paste textarea "The profits from our Fall Festival will be used to support both our teachers an…"
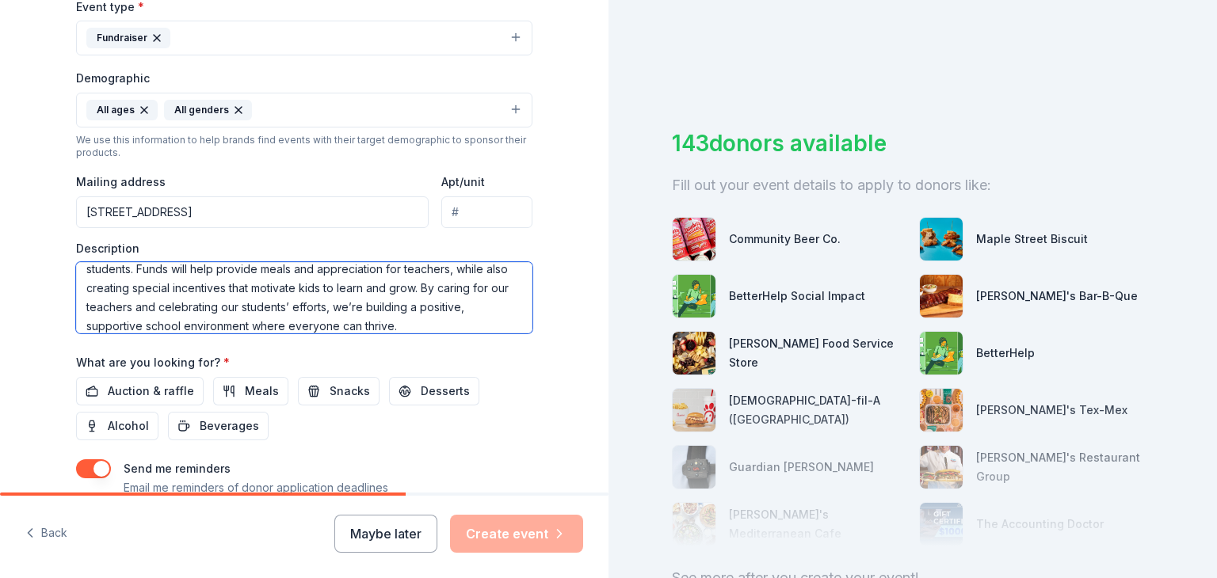
scroll to position [0, 0]
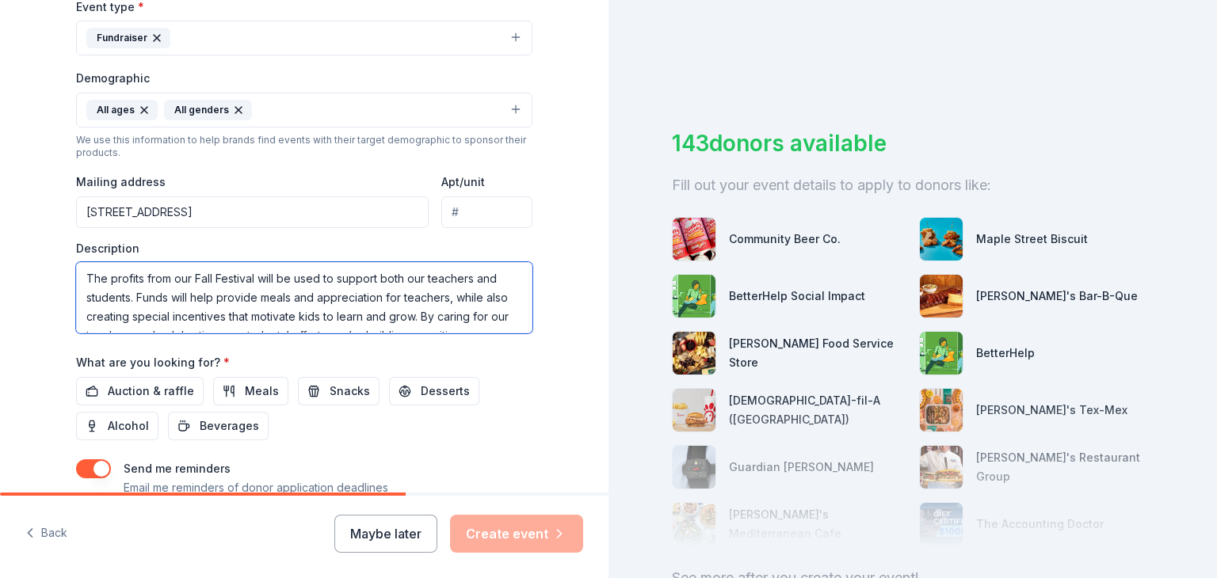
type textarea "The profits from our Fall Festival will be used to support both our teachers an…"
click at [458, 444] on div "Event name * Fall Carnival 13 /100 Event website Attendance * 400 Date * 10/24/…" at bounding box center [304, 158] width 456 height 735
click at [308, 390] on button "Snacks" at bounding box center [339, 391] width 82 height 29
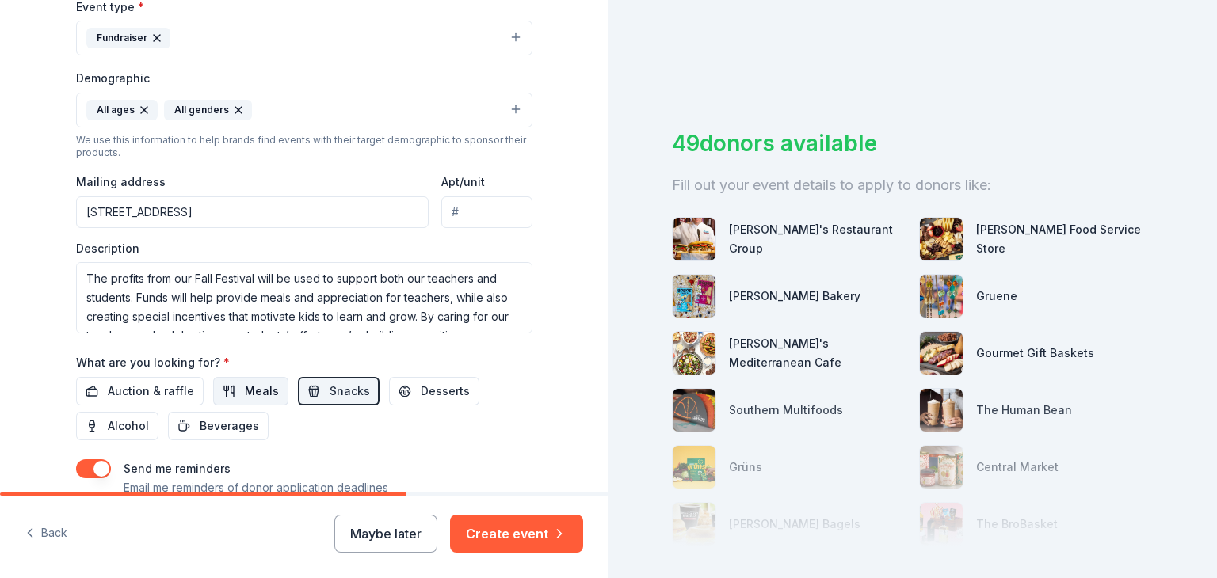
click at [228, 390] on button "Meals" at bounding box center [250, 391] width 75 height 29
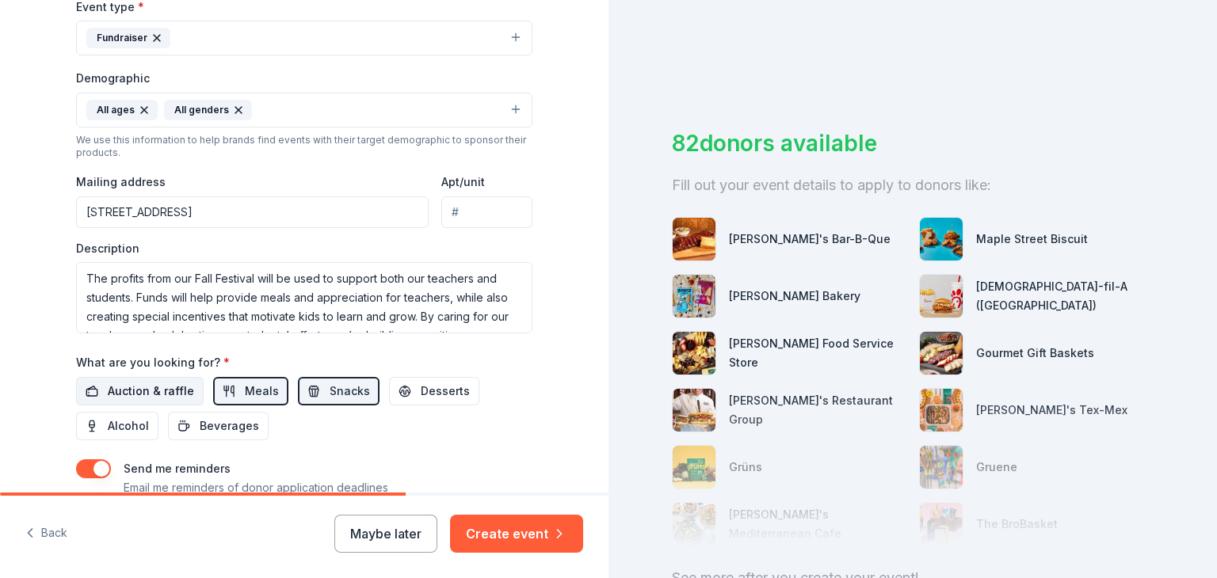
click at [146, 390] on span "Auction & raffle" at bounding box center [151, 391] width 86 height 19
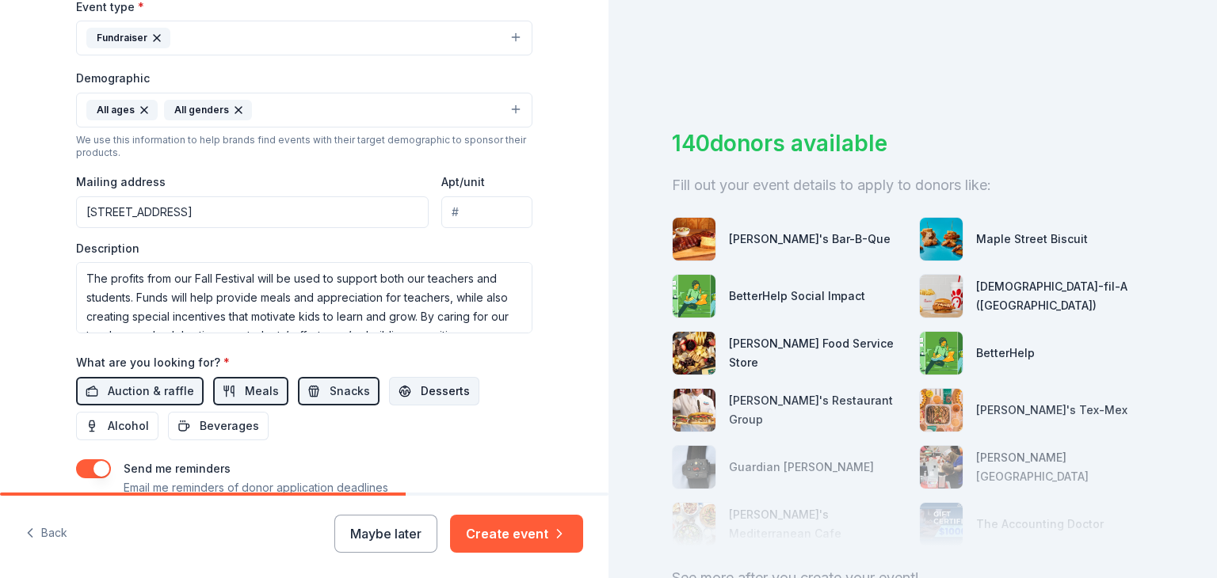
click at [426, 386] on span "Desserts" at bounding box center [445, 391] width 49 height 19
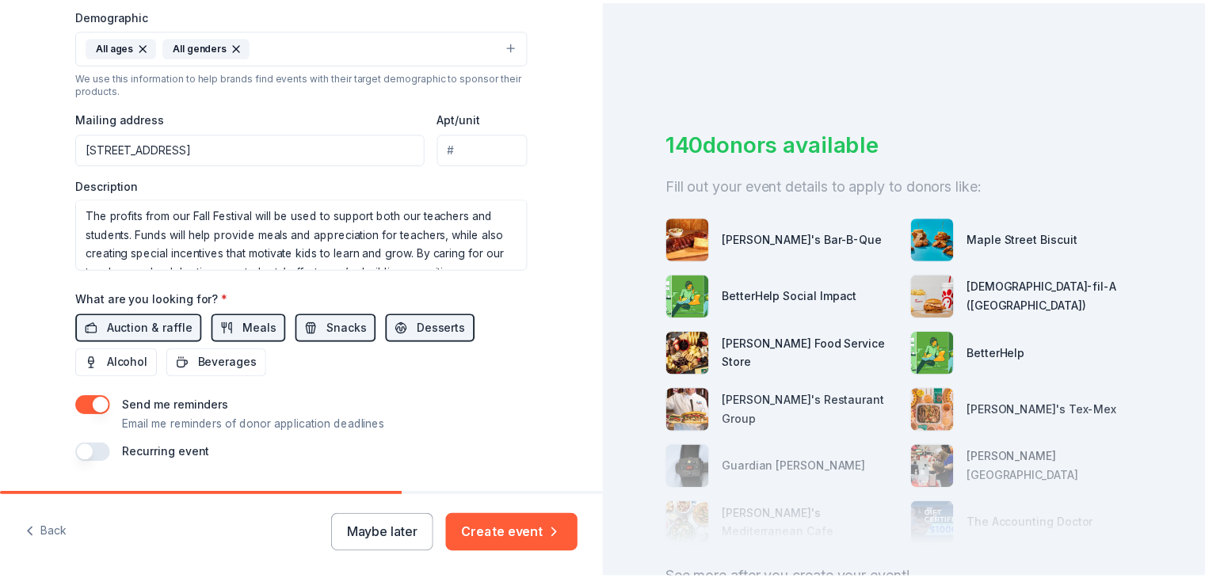
scroll to position [564, 0]
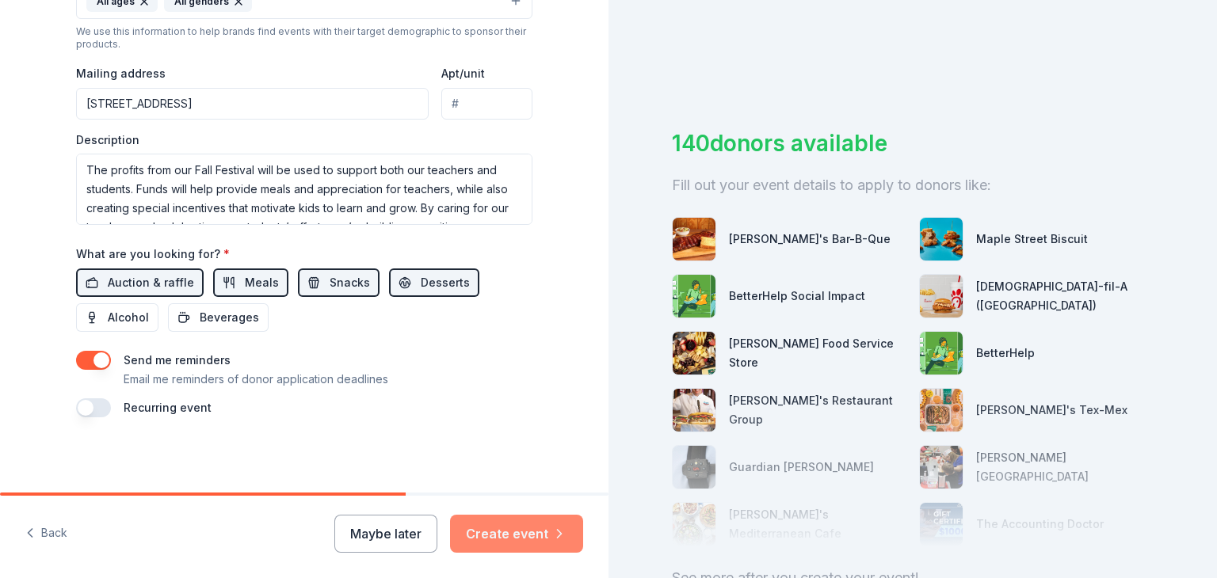
click at [500, 537] on button "Create event" at bounding box center [516, 534] width 133 height 38
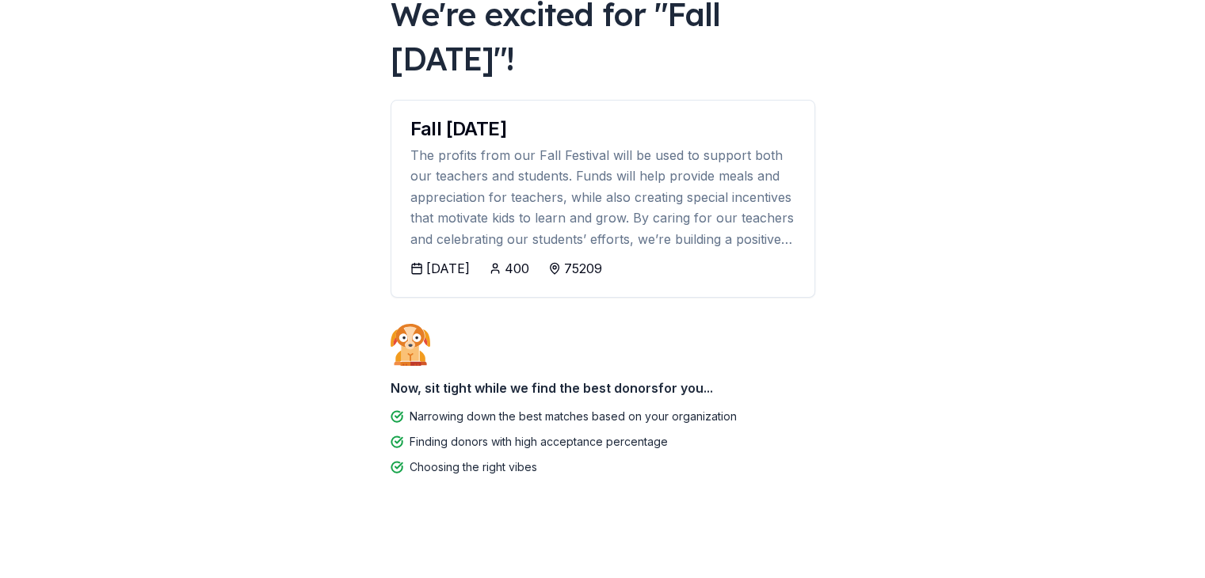
scroll to position [112, 0]
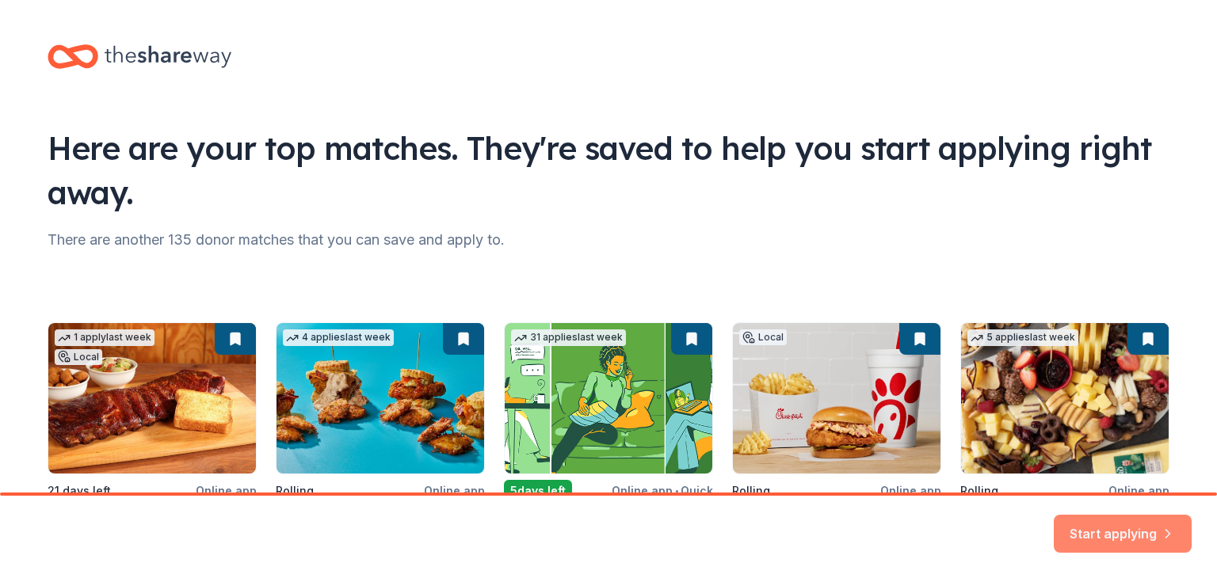
click at [1114, 533] on button "Start applying" at bounding box center [1122, 524] width 138 height 38
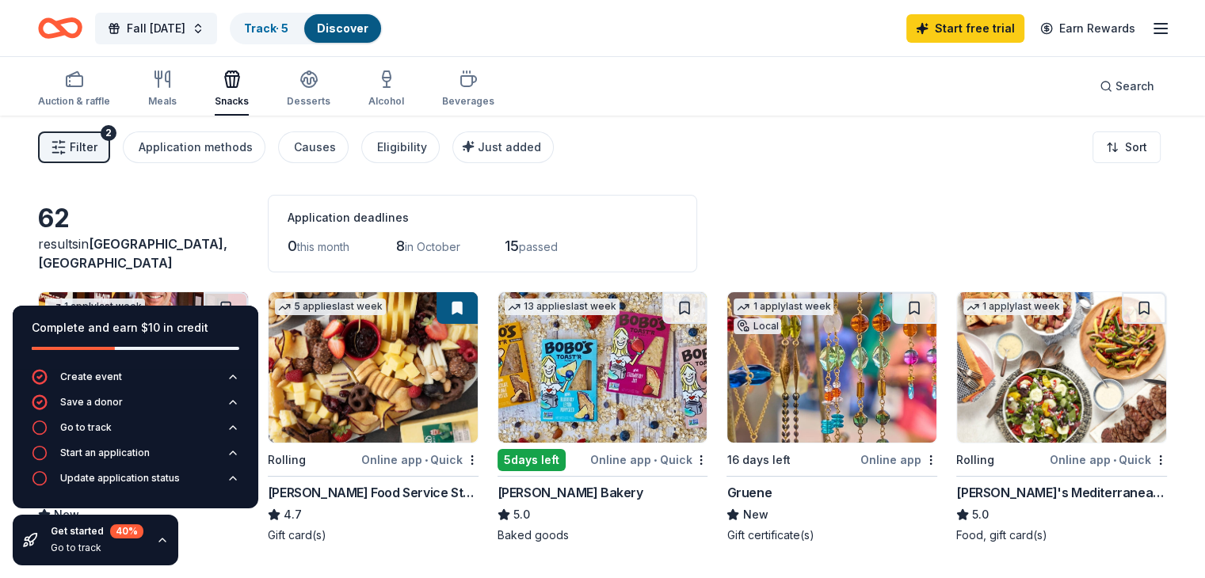
click at [711, 129] on div "Filter 2 Application methods Causes Eligibility Just added Sort" at bounding box center [602, 147] width 1205 height 63
click at [423, 245] on span "in October" at bounding box center [432, 246] width 55 height 13
click at [158, 537] on icon "button" at bounding box center [162, 540] width 13 height 13
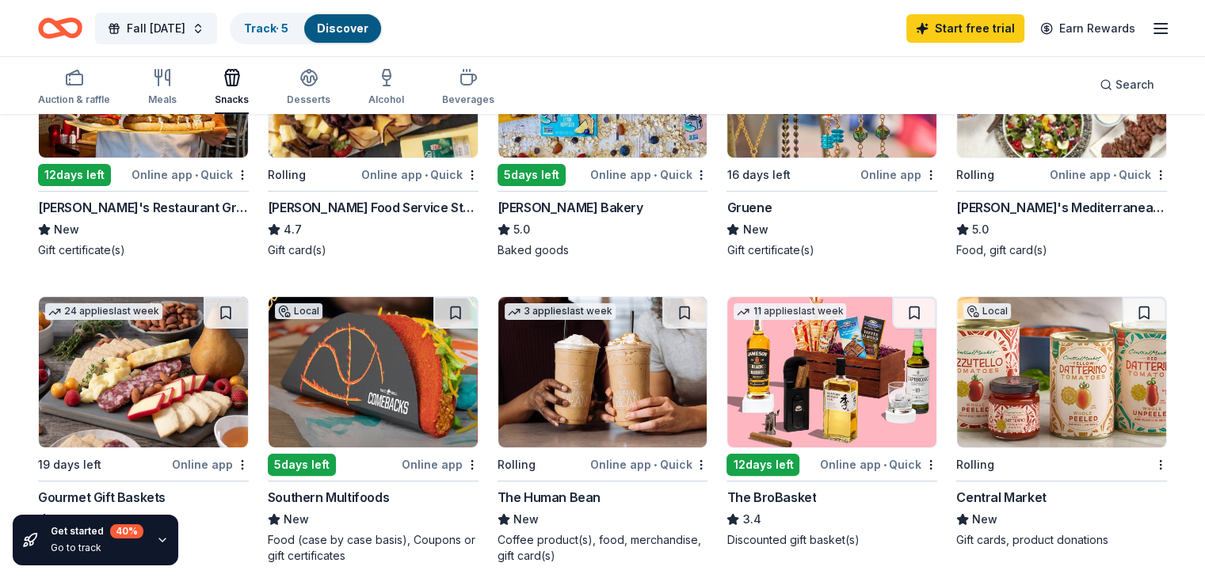
scroll to position [282, 0]
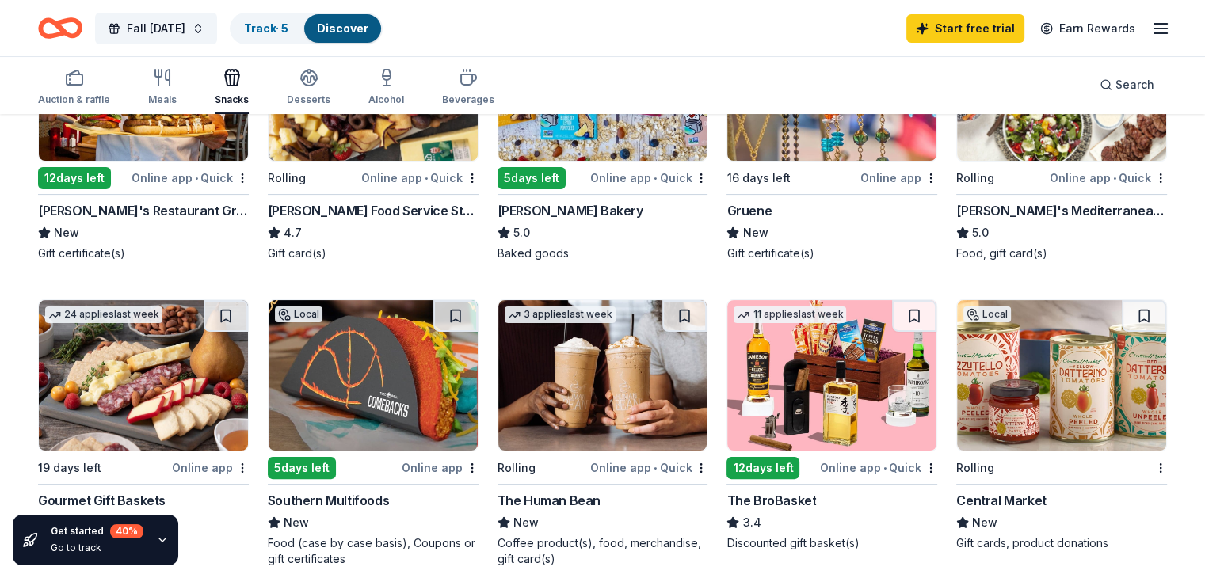
click at [993, 470] on div "Rolling" at bounding box center [1052, 468] width 192 height 20
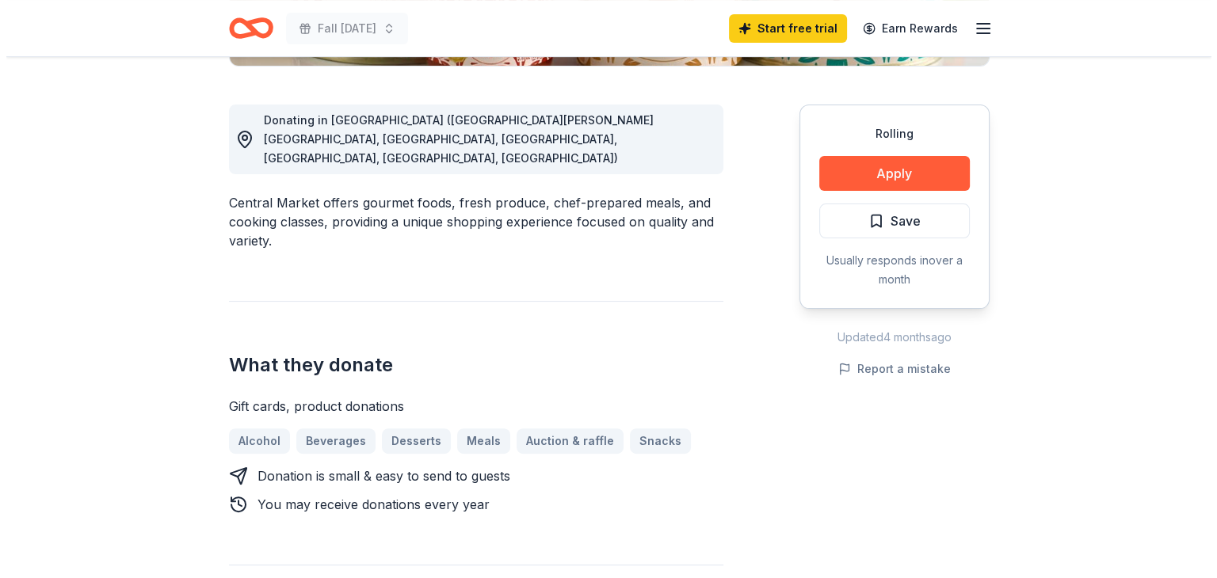
scroll to position [413, 0]
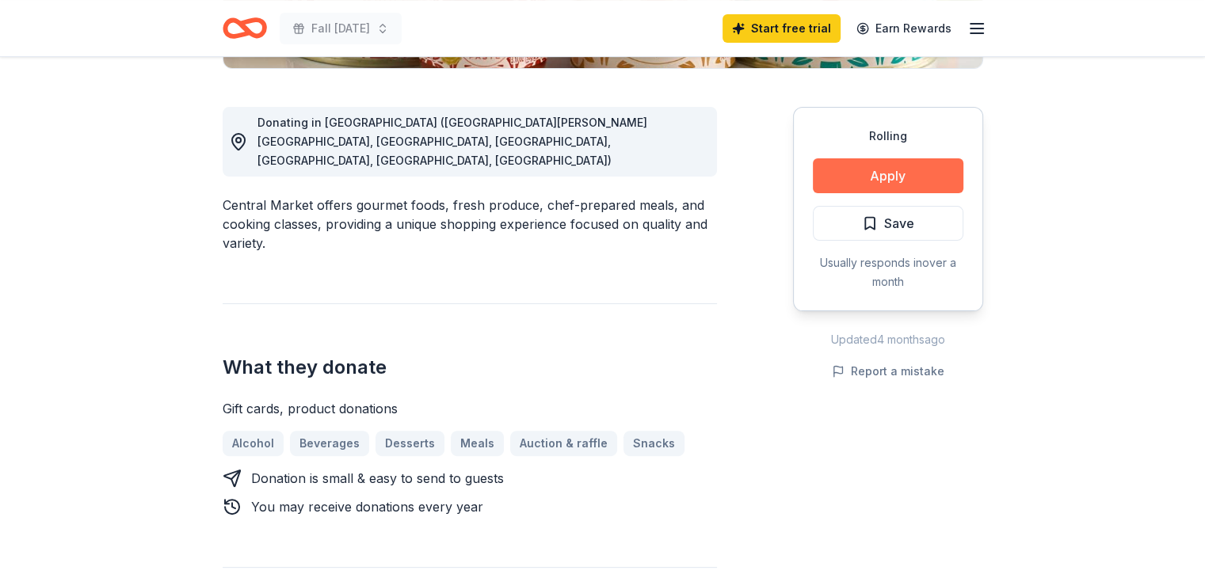
click at [881, 177] on button "Apply" at bounding box center [888, 175] width 150 height 35
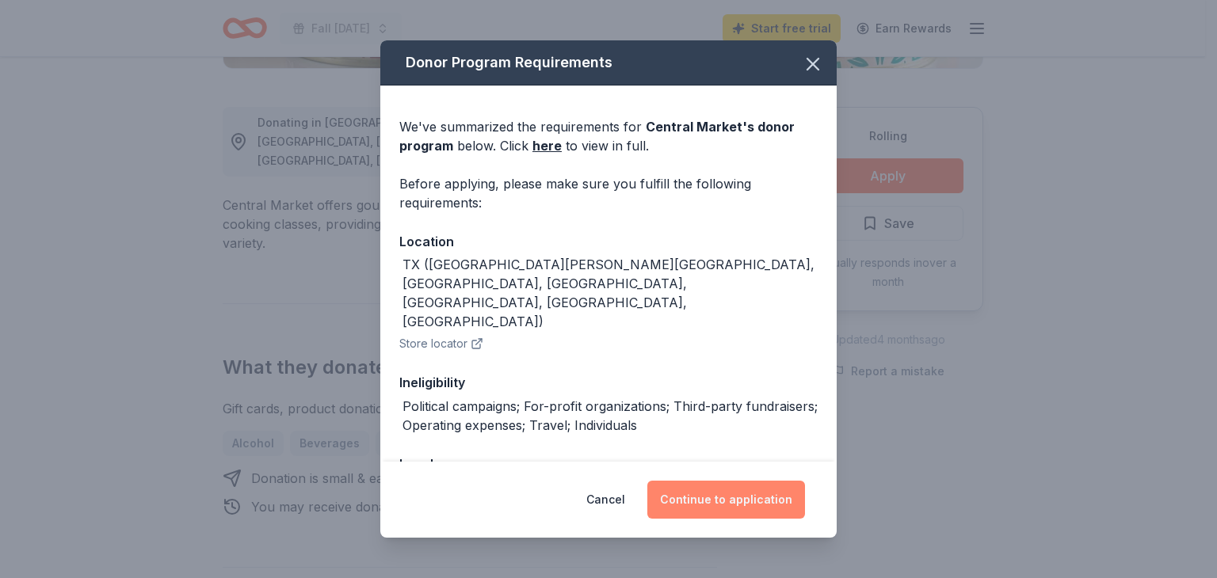
click at [700, 489] on button "Continue to application" at bounding box center [726, 500] width 158 height 38
